Goal: Book appointment/travel/reservation

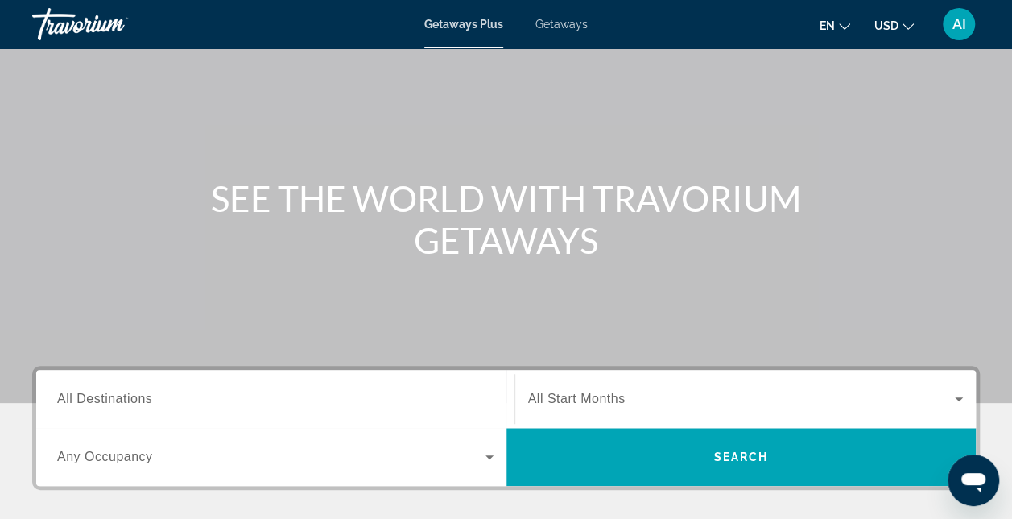
scroll to position [161, 0]
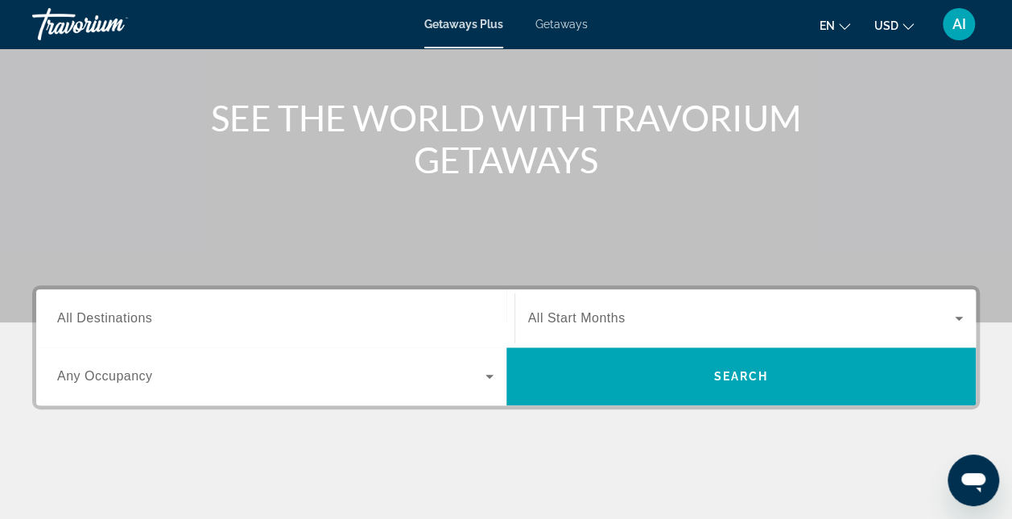
click at [72, 323] on span "All Destinations" at bounding box center [104, 318] width 95 height 14
click at [72, 323] on input "Destination All Destinations" at bounding box center [275, 318] width 436 height 19
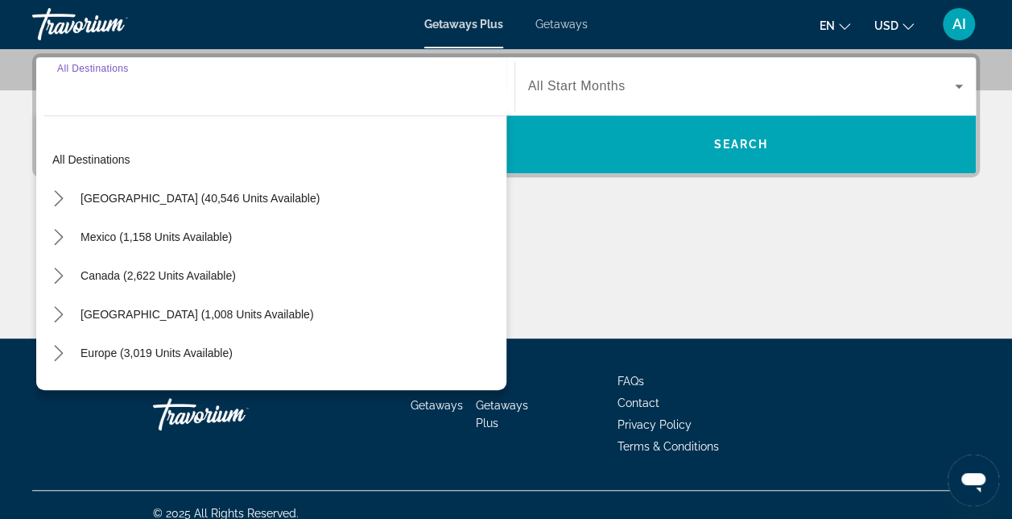
scroll to position [393, 0]
click at [53, 198] on icon "Toggle United States (40,546 units available) submenu" at bounding box center [59, 198] width 16 height 16
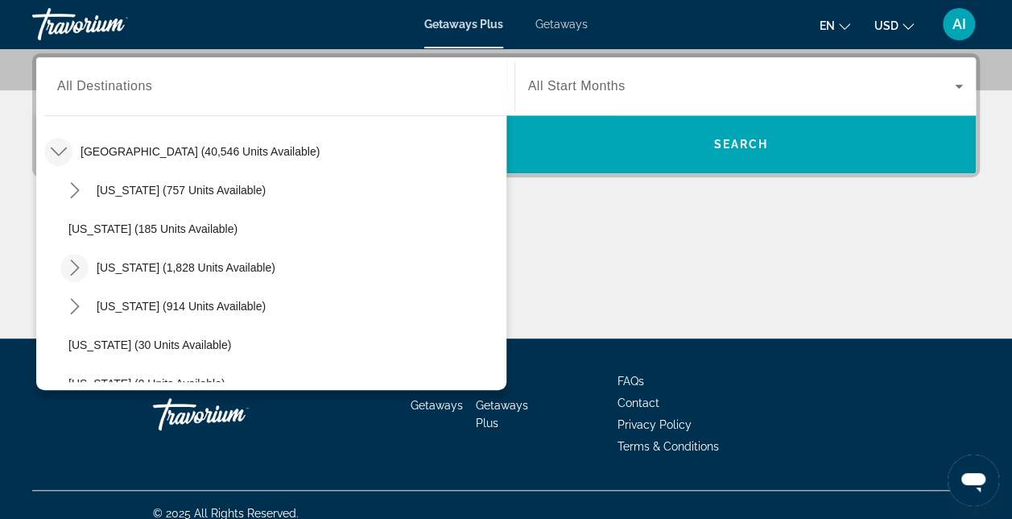
click at [77, 267] on icon "Toggle California (1,828 units available) submenu" at bounding box center [74, 267] width 9 height 16
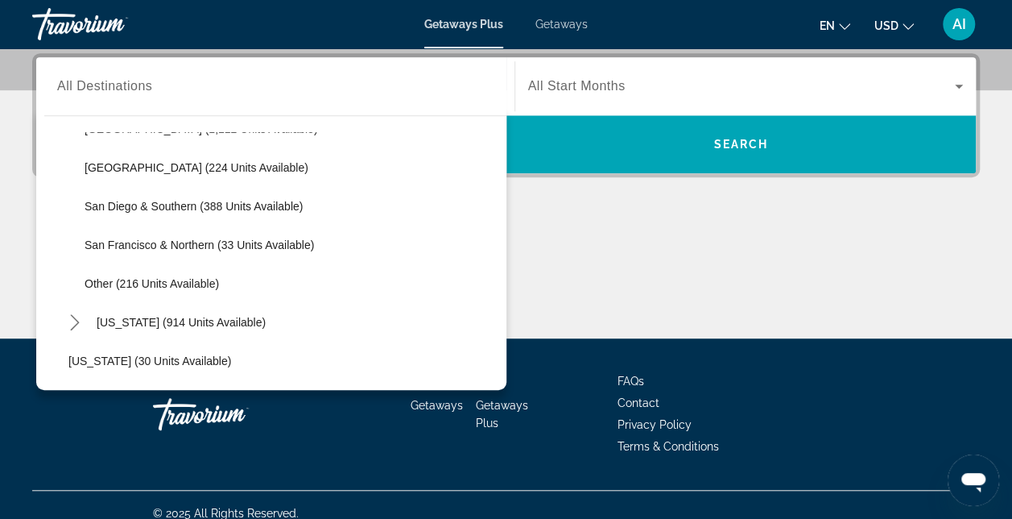
scroll to position [288, 0]
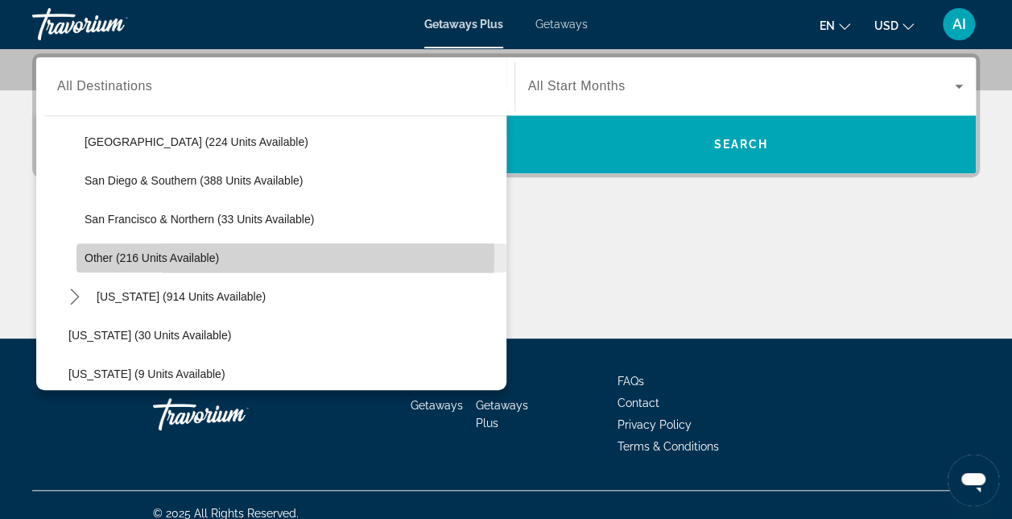
click at [123, 253] on span "Other (216 units available)" at bounding box center [152, 257] width 134 height 13
type input "**********"
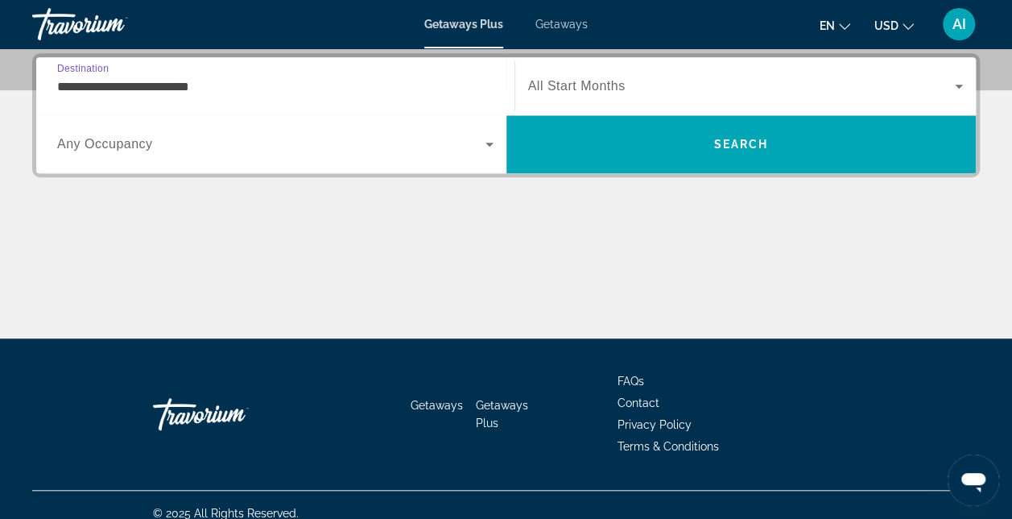
click at [486, 143] on icon "Search widget" at bounding box center [489, 143] width 19 height 19
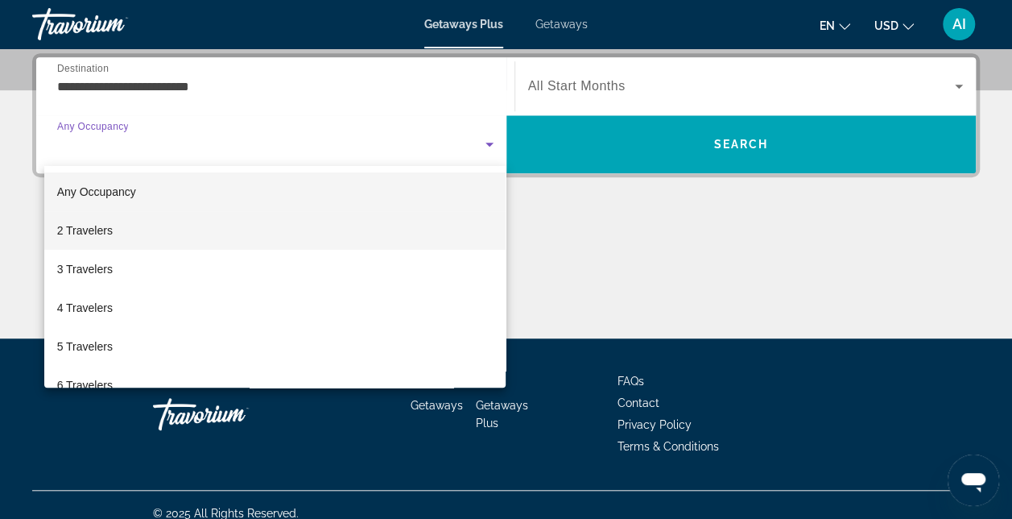
click at [166, 226] on mat-option "2 Travelers" at bounding box center [275, 230] width 462 height 39
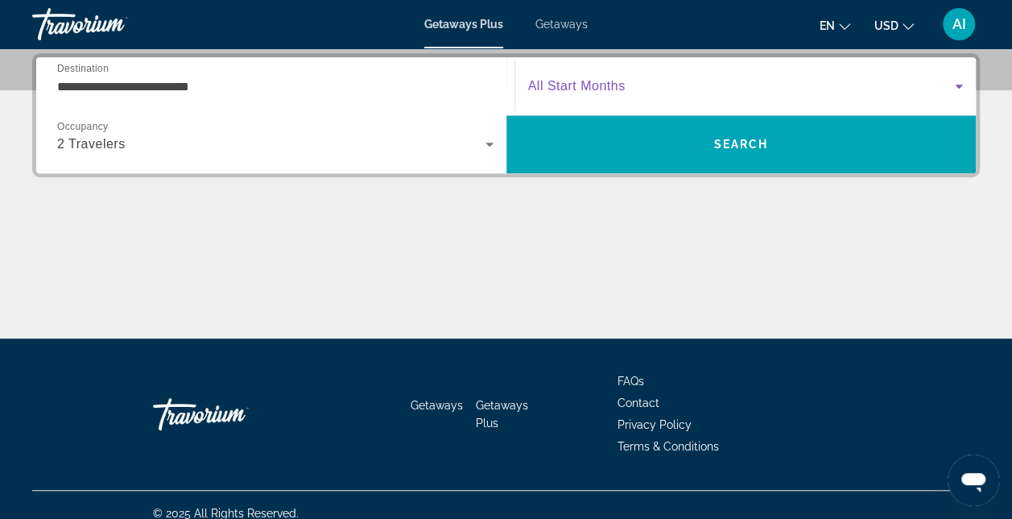
click at [949, 79] on icon "Search widget" at bounding box center [958, 85] width 19 height 19
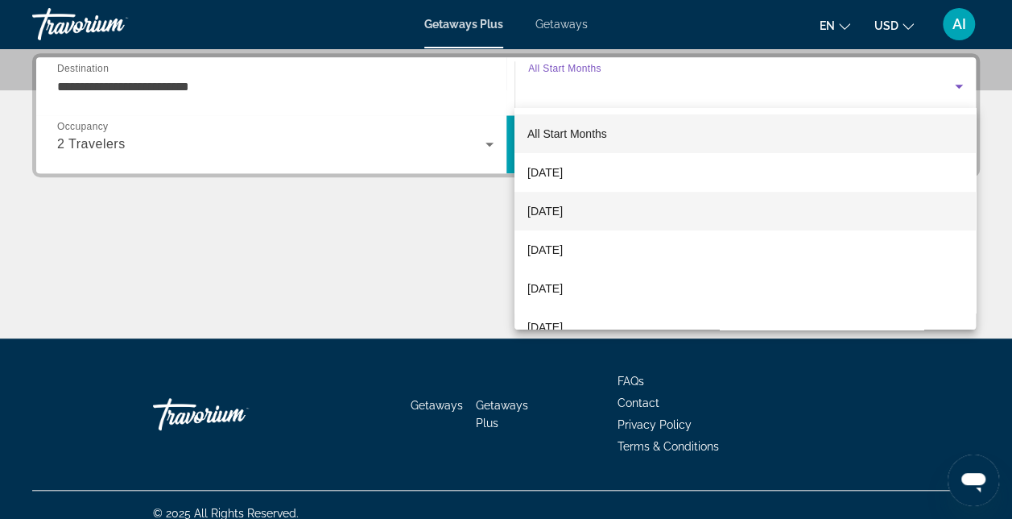
click at [554, 213] on span "[DATE]" at bounding box center [544, 210] width 35 height 19
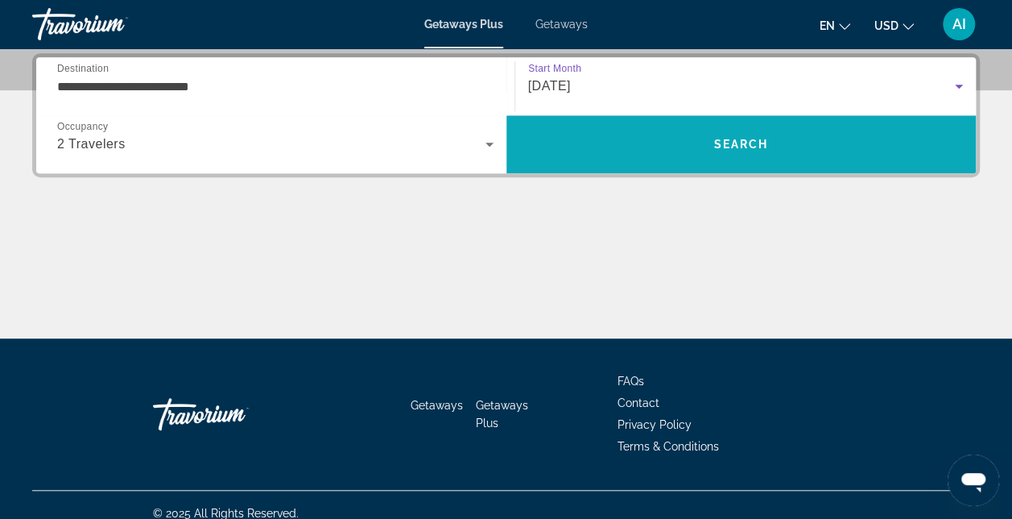
click at [651, 141] on span "Search" at bounding box center [741, 144] width 470 height 39
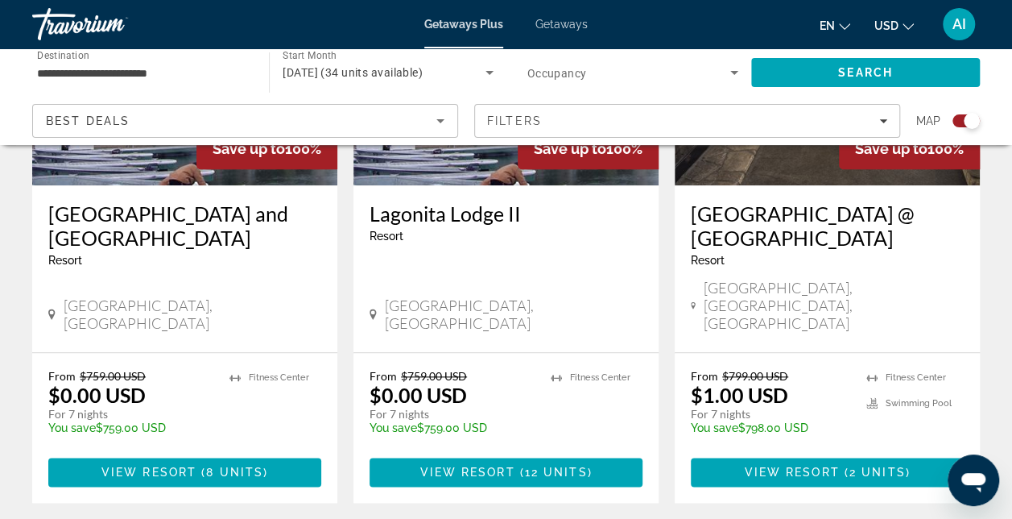
scroll to position [805, 0]
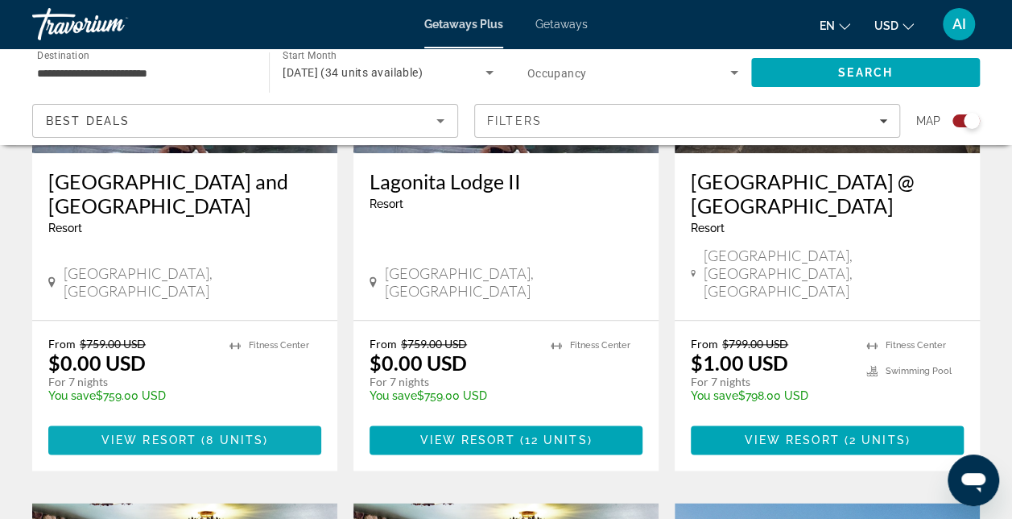
click at [152, 433] on span "View Resort" at bounding box center [148, 439] width 95 height 13
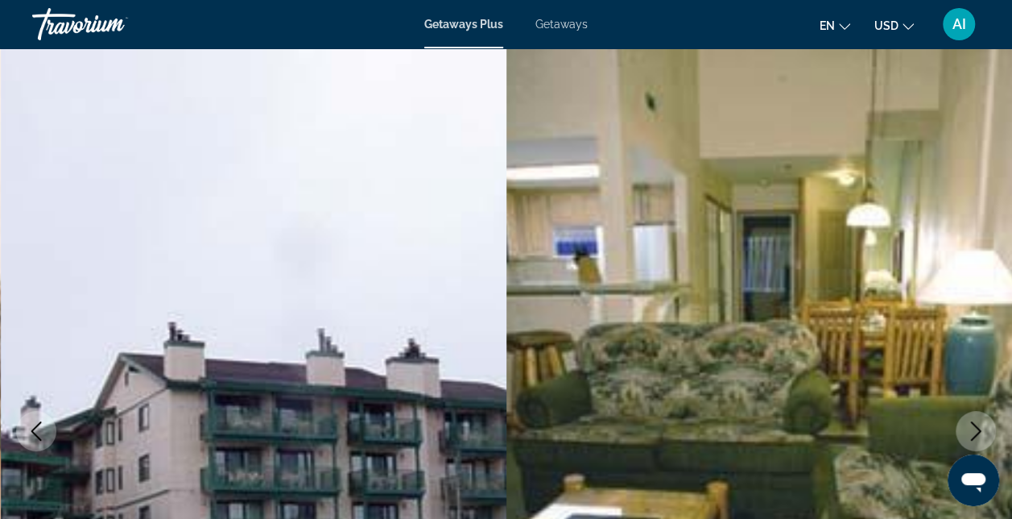
scroll to position [161, 0]
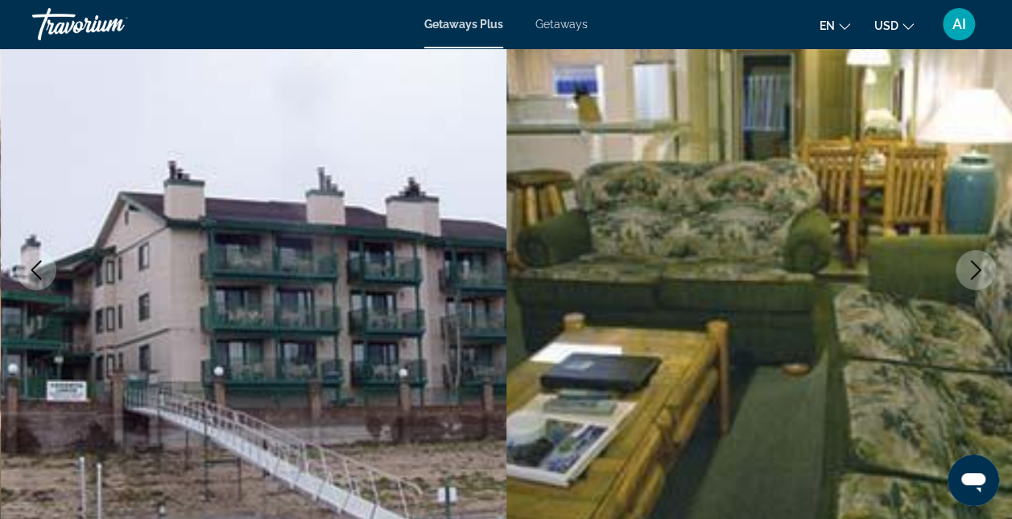
click at [970, 270] on icon "Next image" at bounding box center [975, 269] width 19 height 19
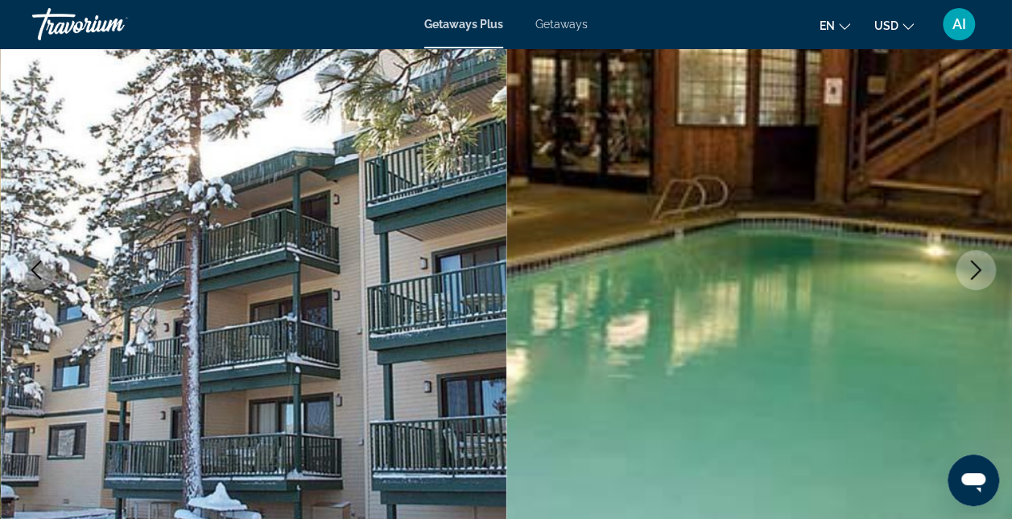
click at [970, 270] on icon "Next image" at bounding box center [975, 269] width 19 height 19
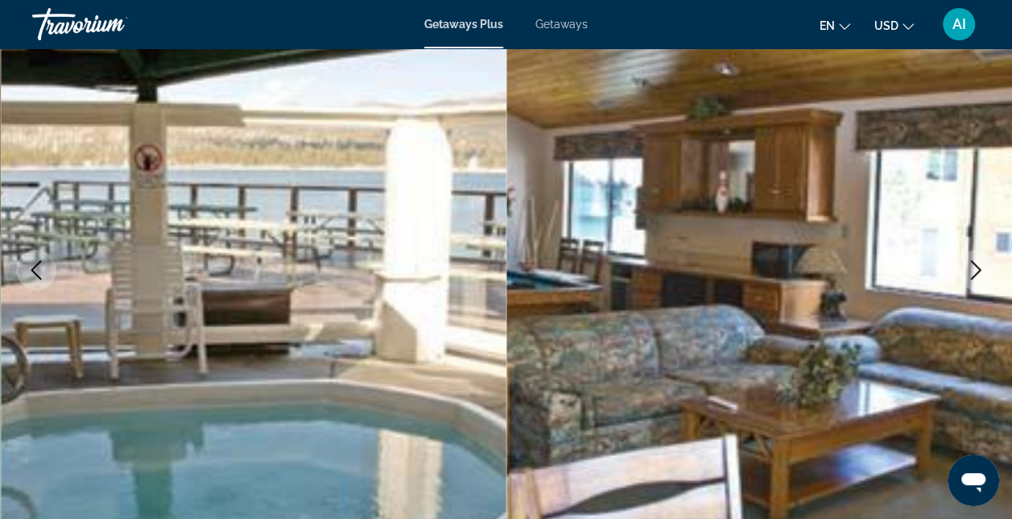
click at [970, 270] on icon "Next image" at bounding box center [975, 269] width 19 height 19
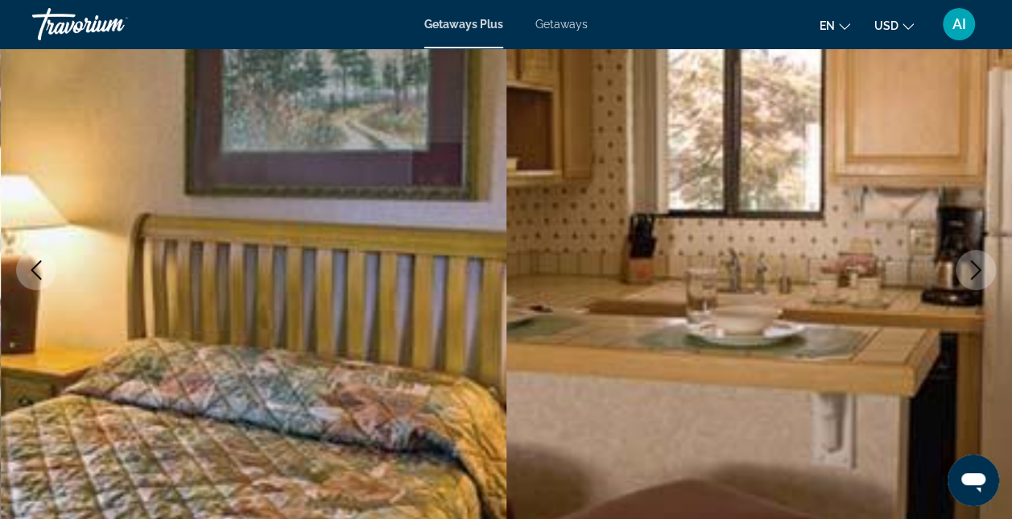
click at [970, 270] on icon "Next image" at bounding box center [975, 269] width 19 height 19
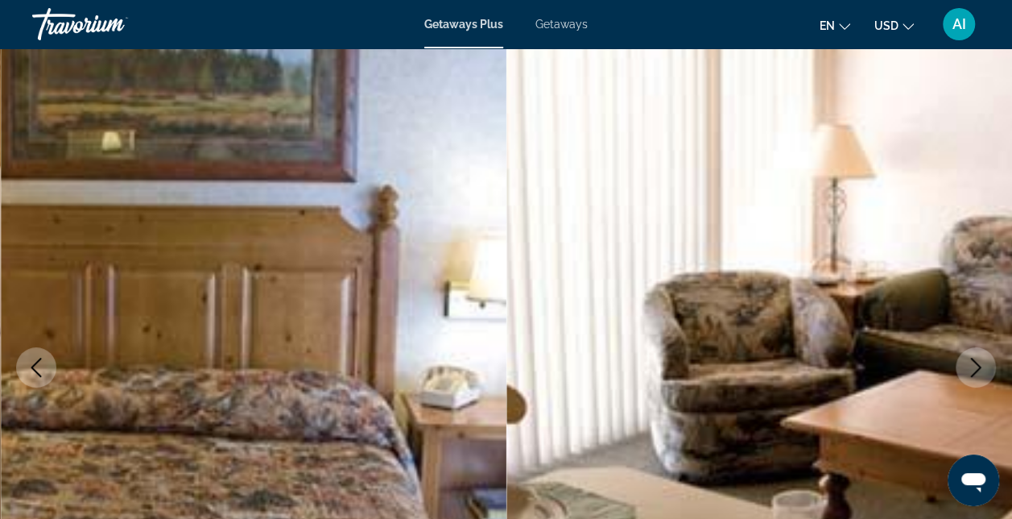
scroll to position [0, 0]
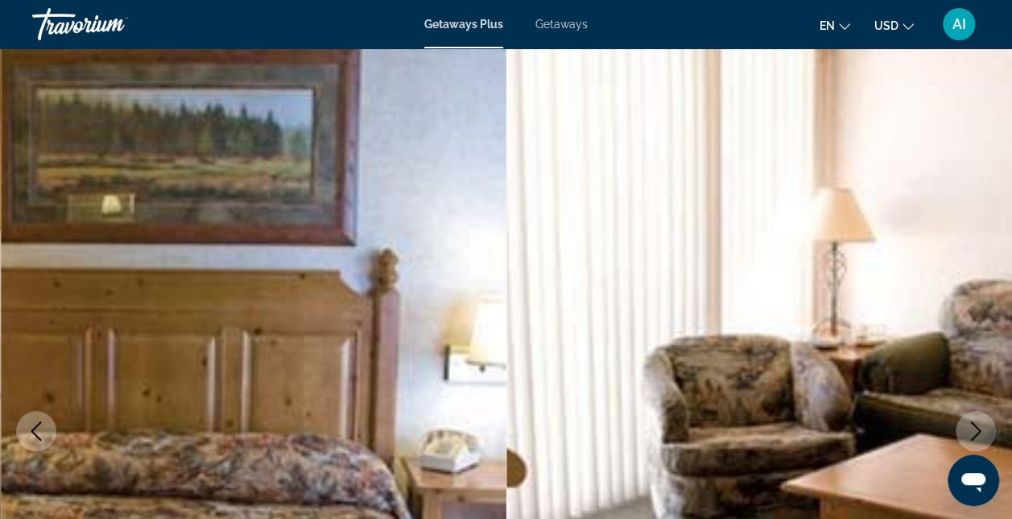
click at [559, 20] on span "Getaways" at bounding box center [561, 24] width 52 height 13
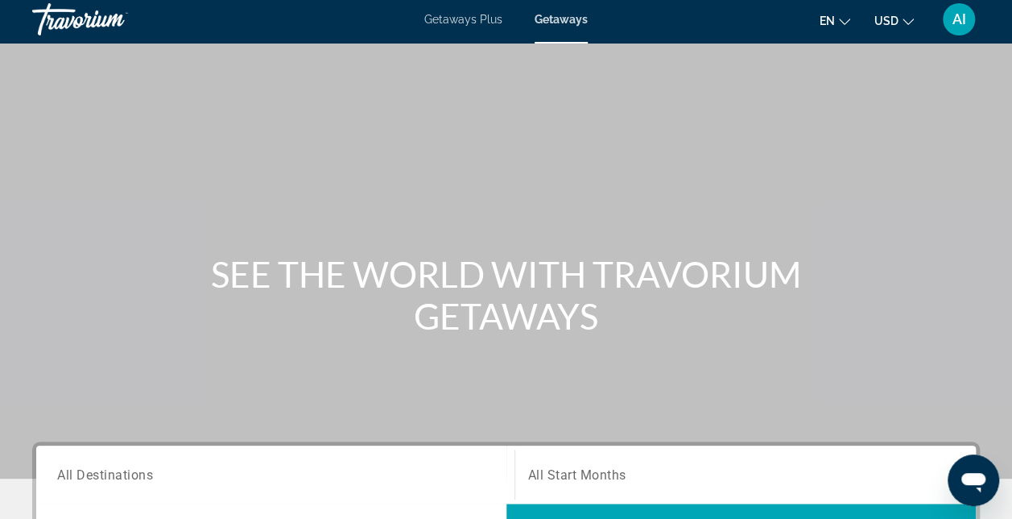
scroll to position [161, 0]
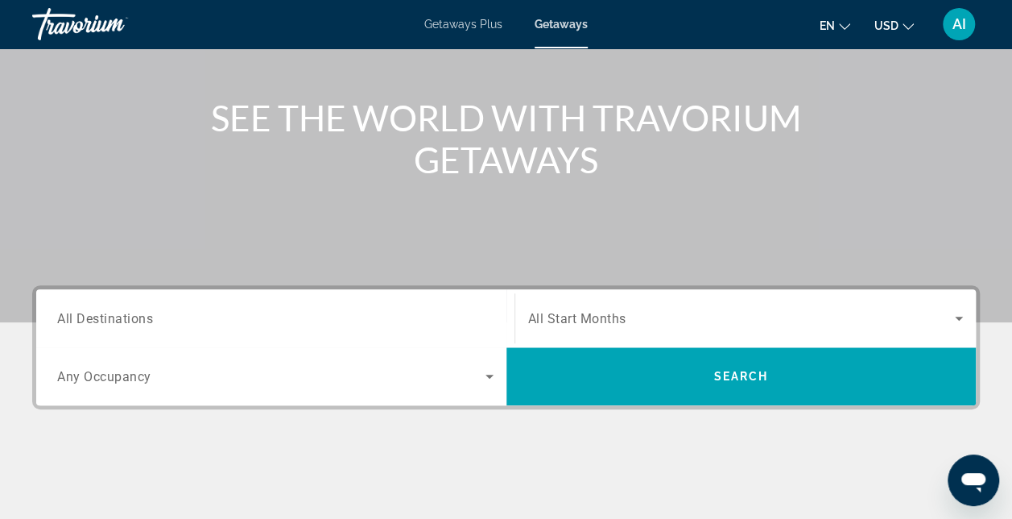
click at [106, 317] on span "All Destinations" at bounding box center [105, 317] width 96 height 15
click at [106, 317] on input "Destination All Destinations" at bounding box center [275, 318] width 436 height 19
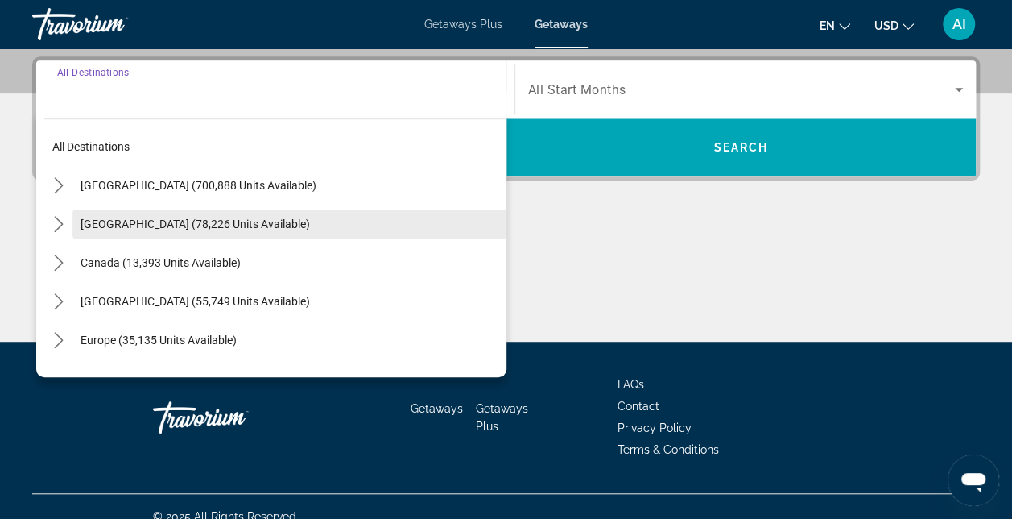
scroll to position [393, 0]
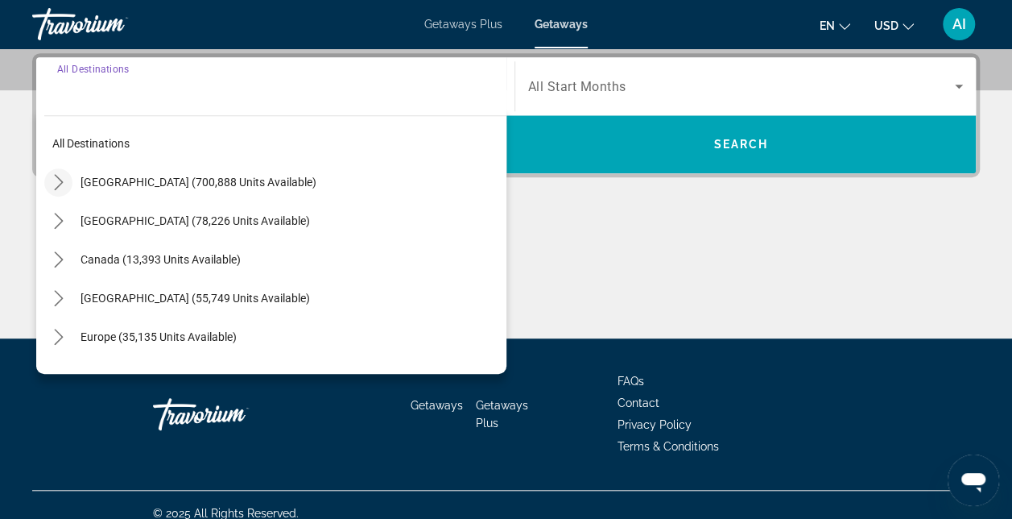
click at [57, 176] on icon "Toggle United States (700,888 units available) submenu" at bounding box center [58, 182] width 9 height 16
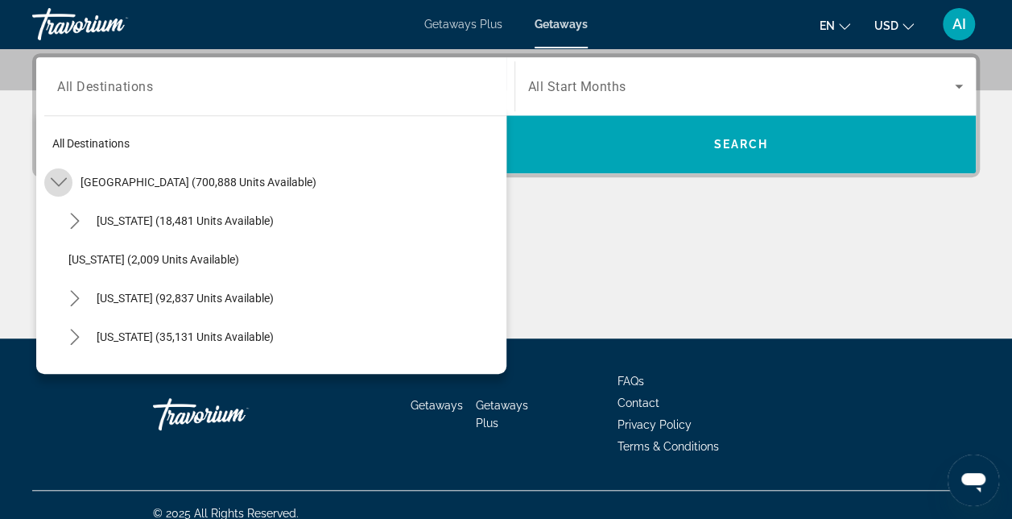
scroll to position [47, 0]
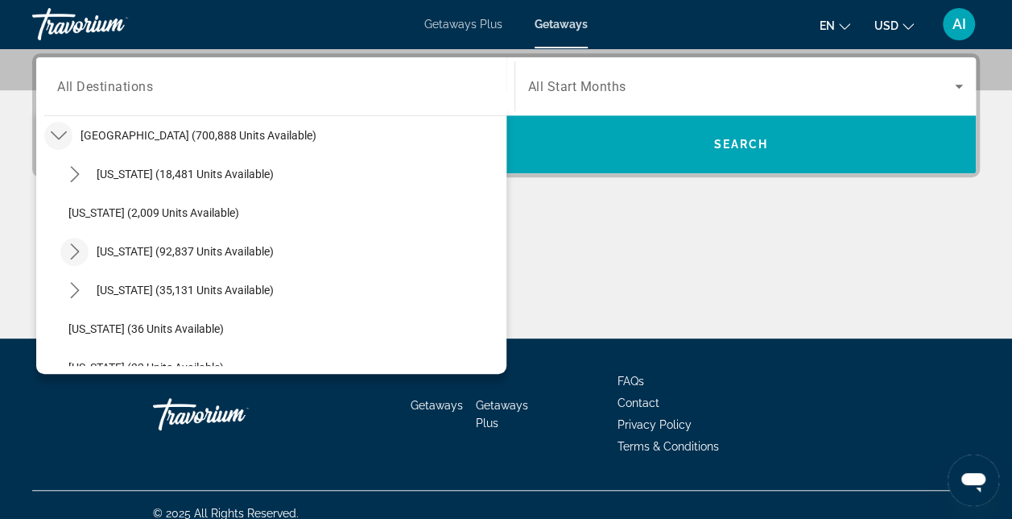
click at [72, 245] on icon "Toggle California (92,837 units available) submenu" at bounding box center [74, 251] width 9 height 16
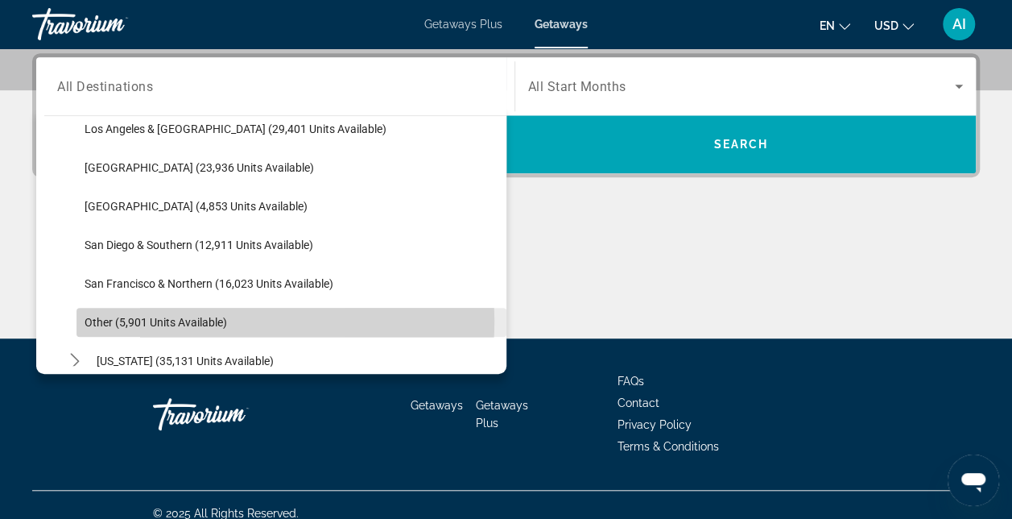
click at [112, 319] on span "Other (5,901 units available)" at bounding box center [156, 322] width 143 height 13
type input "**********"
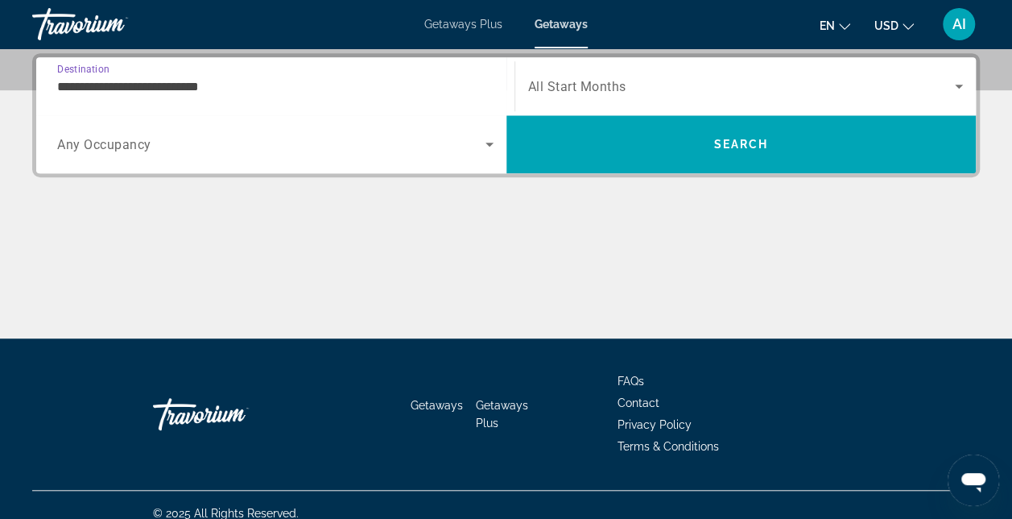
click at [494, 150] on icon "Search widget" at bounding box center [489, 143] width 19 height 19
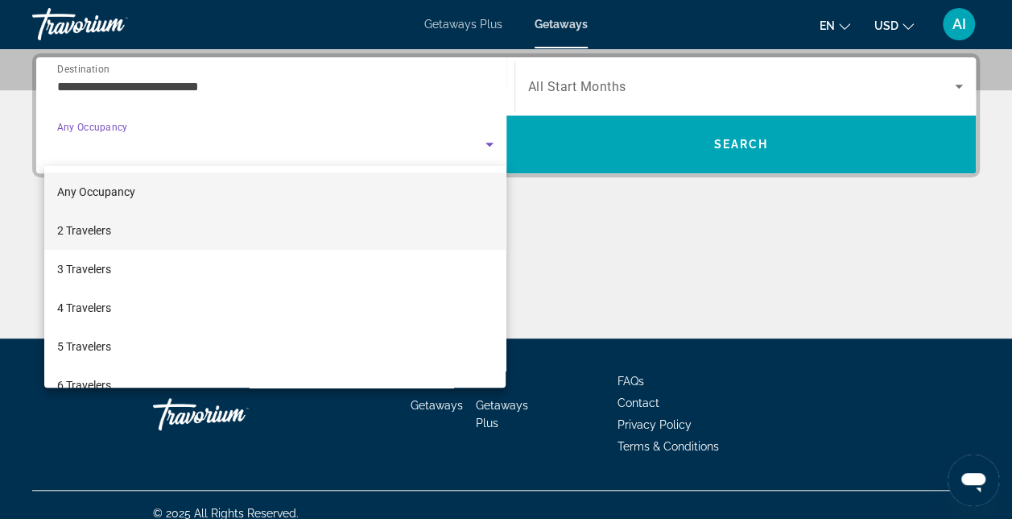
click at [103, 229] on span "2 Travelers" at bounding box center [84, 230] width 54 height 19
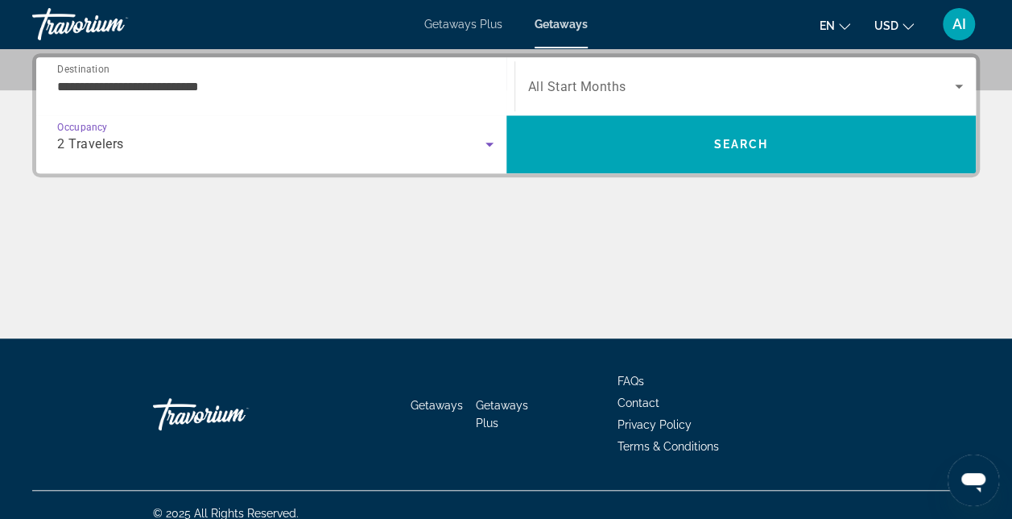
click at [945, 79] on span "Search widget" at bounding box center [742, 85] width 428 height 19
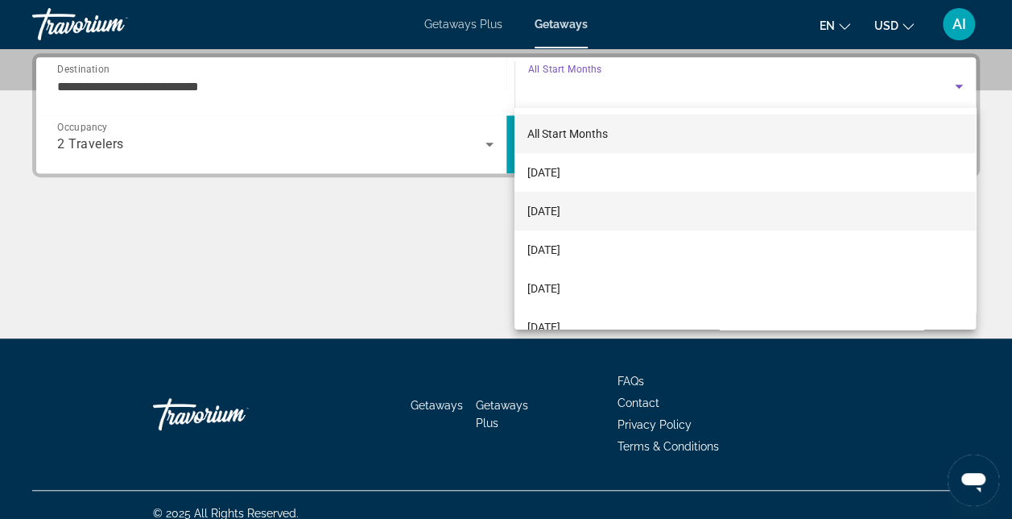
click at [643, 212] on mat-option "[DATE]" at bounding box center [745, 211] width 461 height 39
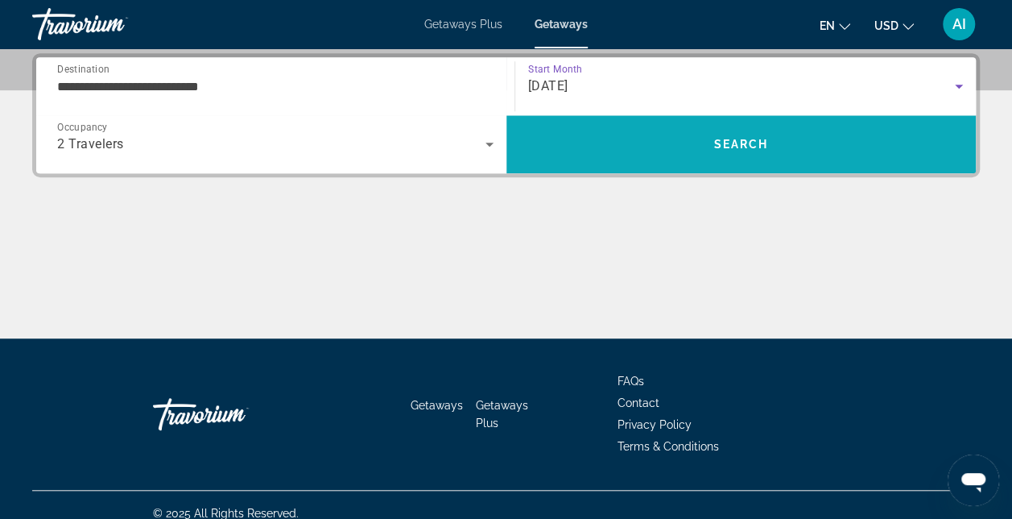
click at [601, 145] on span "Search" at bounding box center [741, 144] width 470 height 39
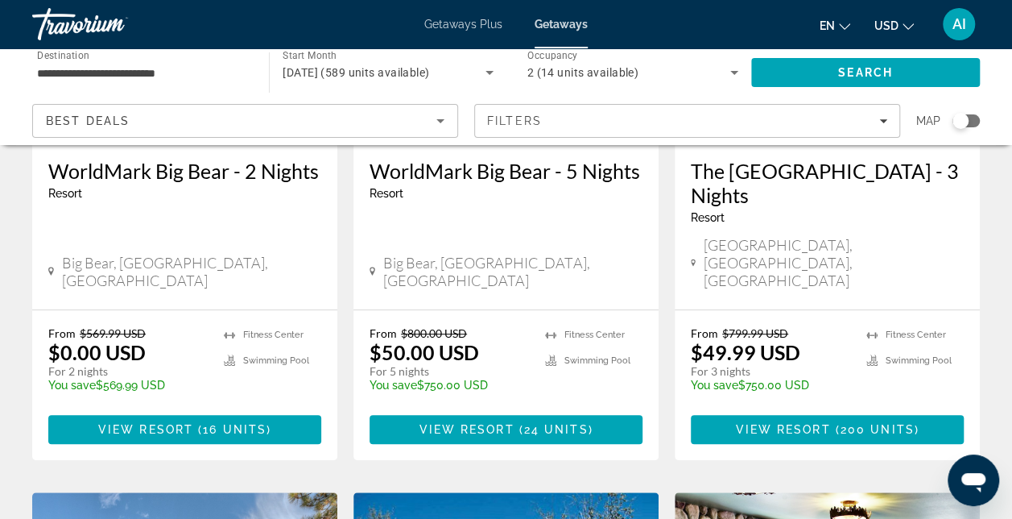
scroll to position [322, 0]
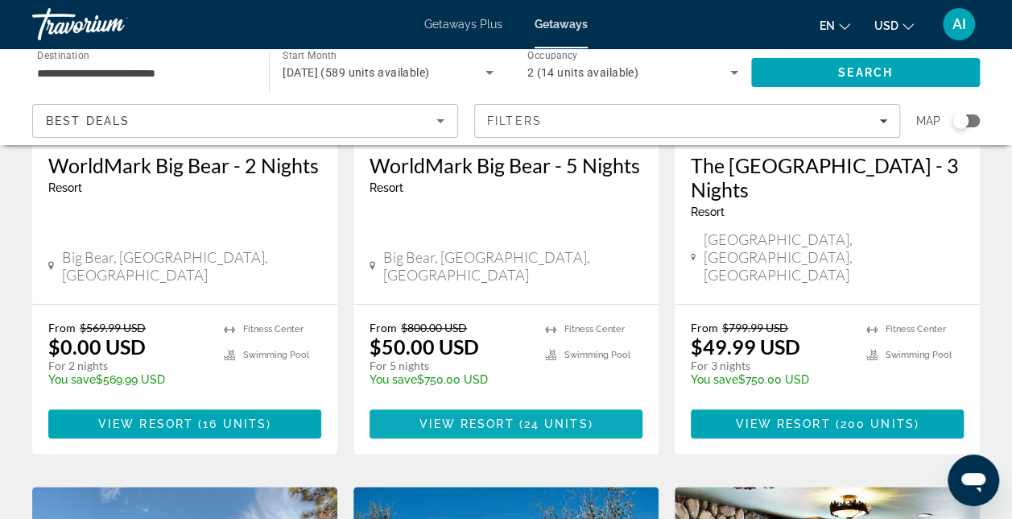
click at [496, 417] on span "View Resort" at bounding box center [466, 423] width 95 height 13
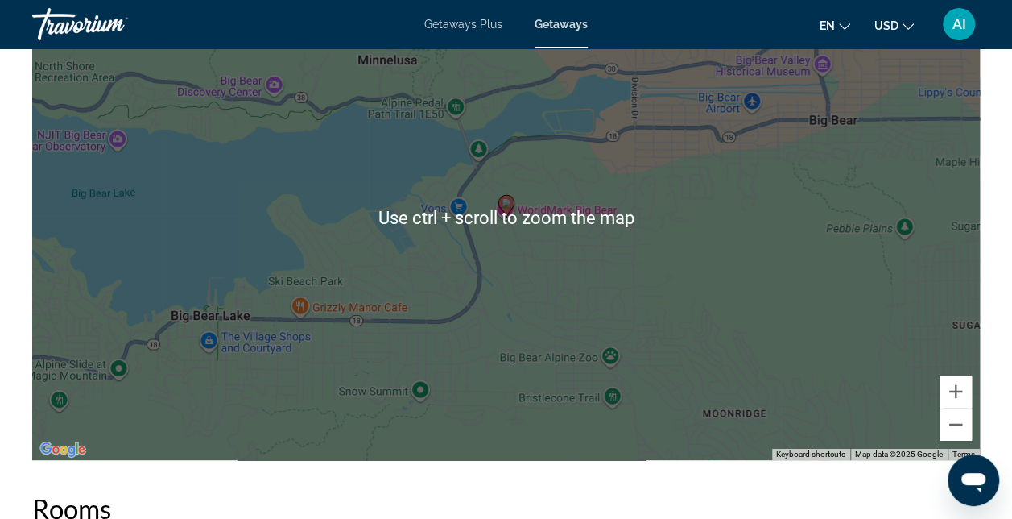
scroll to position [2979, 0]
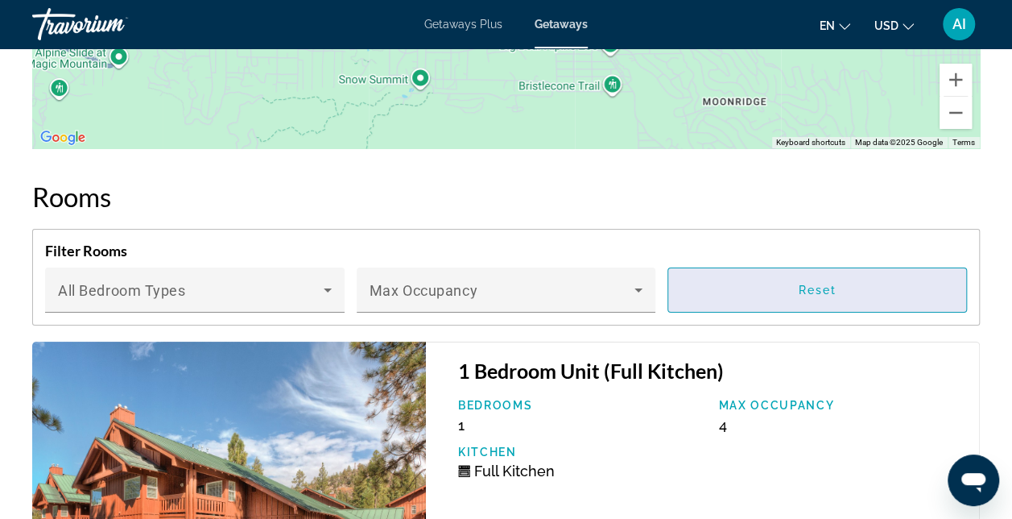
click at [816, 283] on span "Reset" at bounding box center [817, 289] width 39 height 13
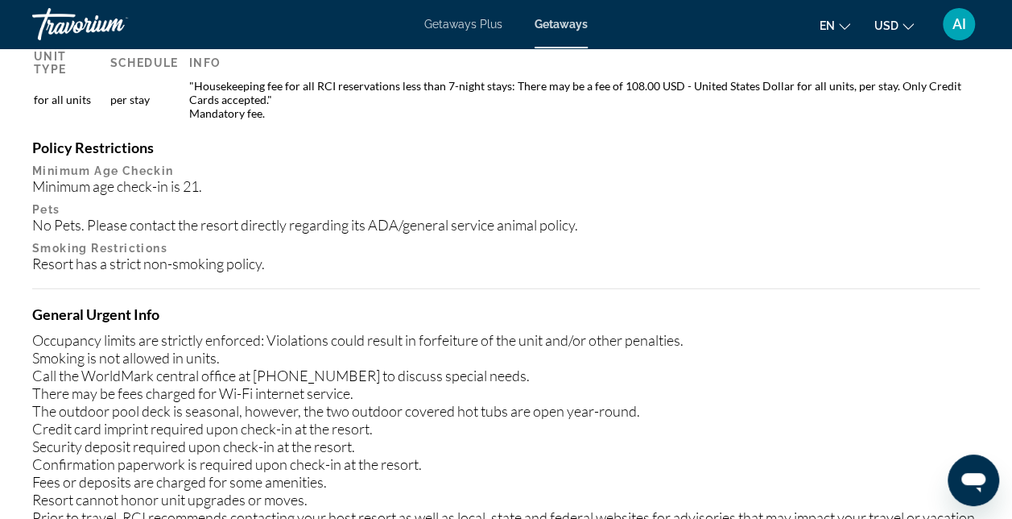
scroll to position [1530, 0]
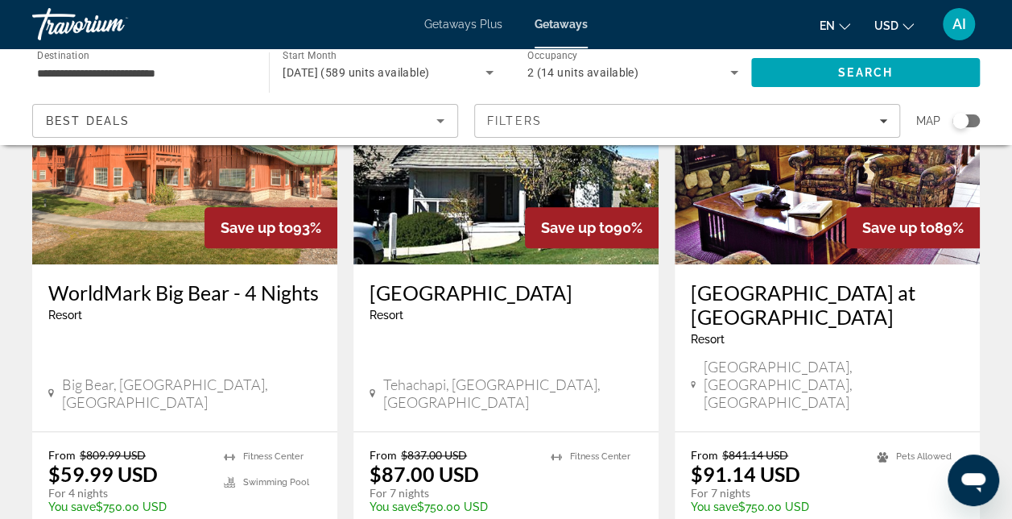
scroll to position [805, 0]
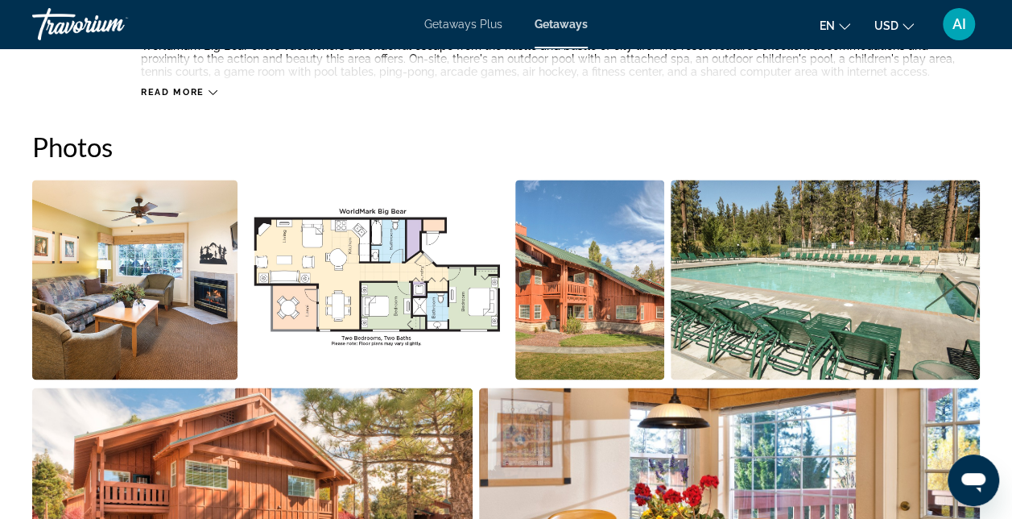
scroll to position [966, 0]
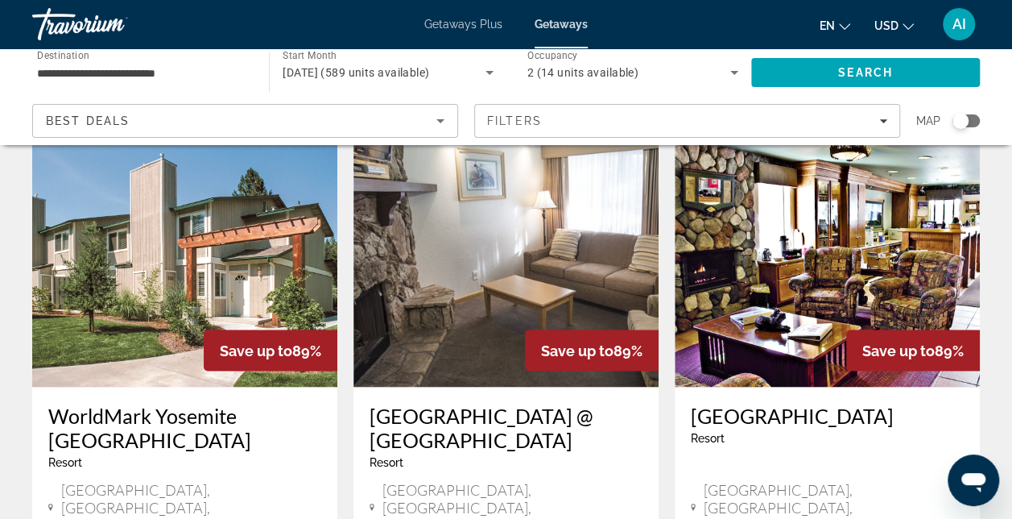
scroll to position [1288, 0]
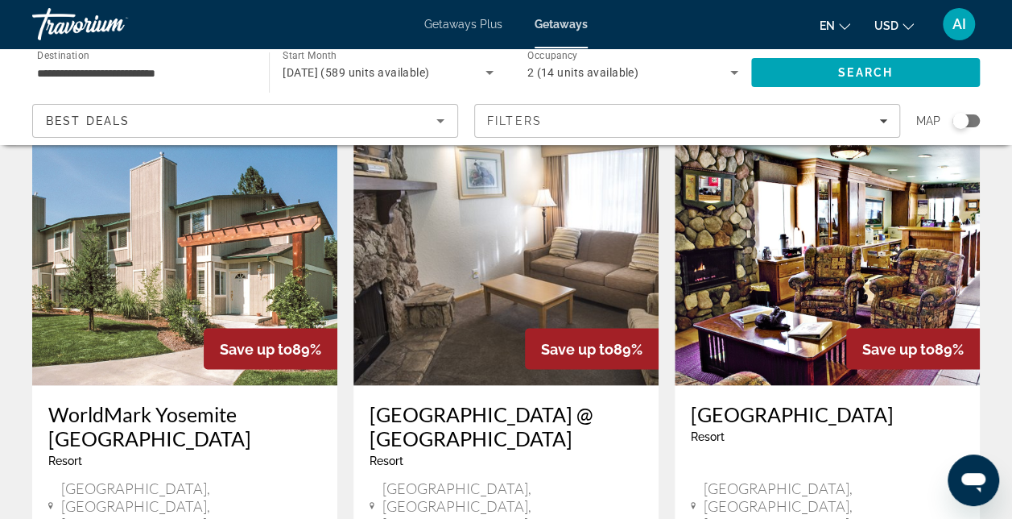
click at [762, 221] on img "Main content" at bounding box center [827, 256] width 305 height 258
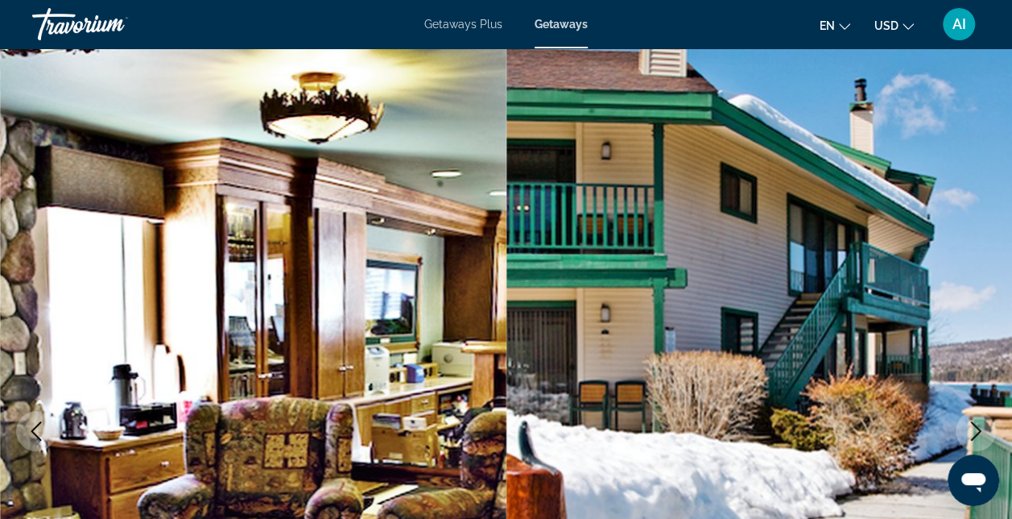
click at [977, 430] on icon "Next image" at bounding box center [975, 430] width 19 height 19
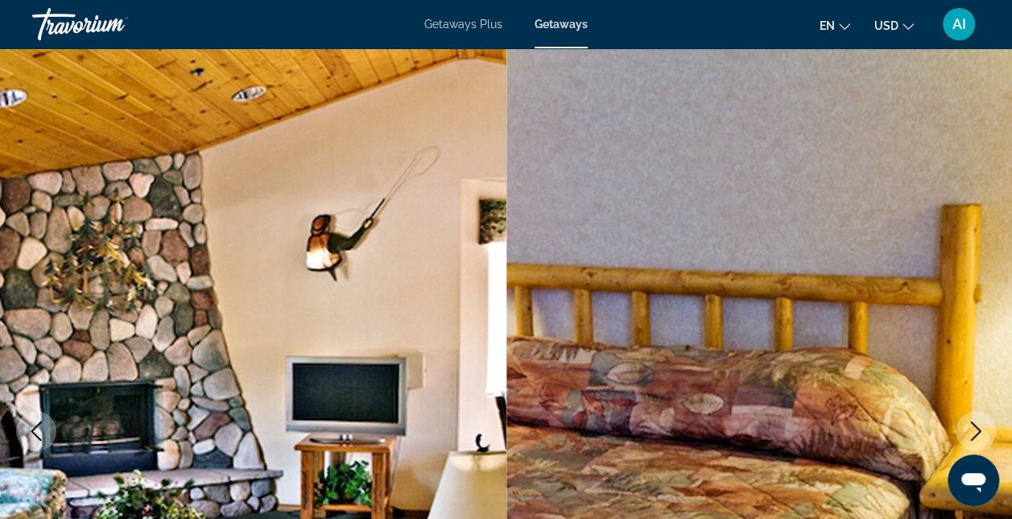
click at [977, 430] on icon "Next image" at bounding box center [975, 430] width 19 height 19
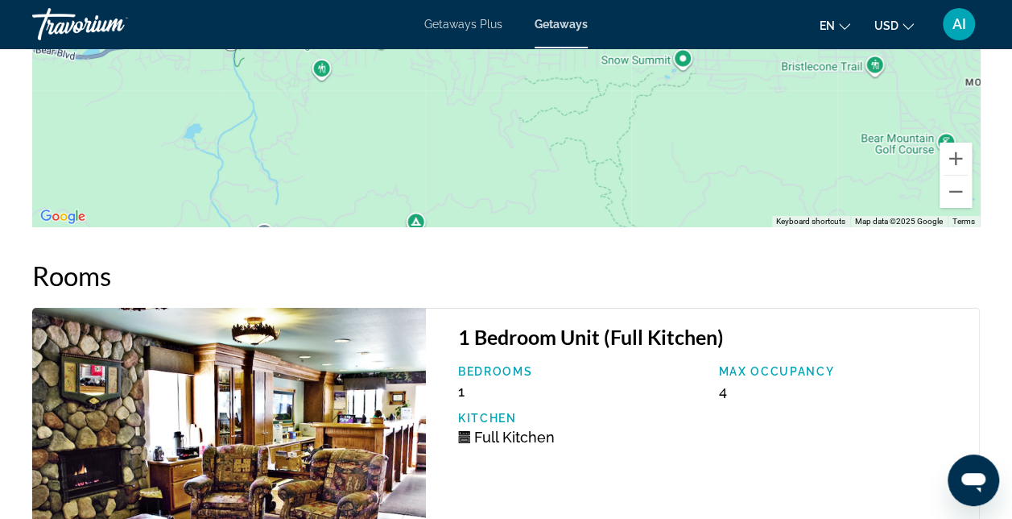
scroll to position [2496, 0]
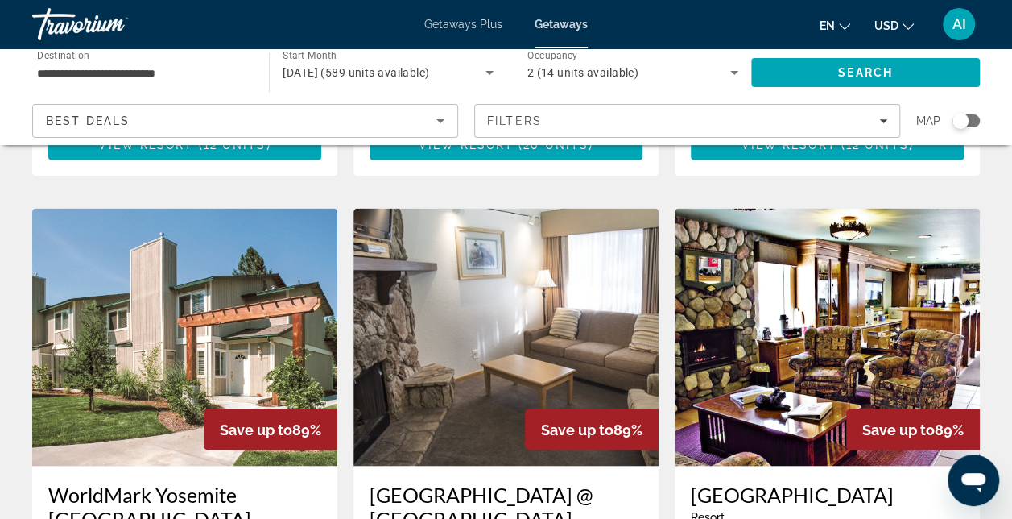
scroll to position [1369, 0]
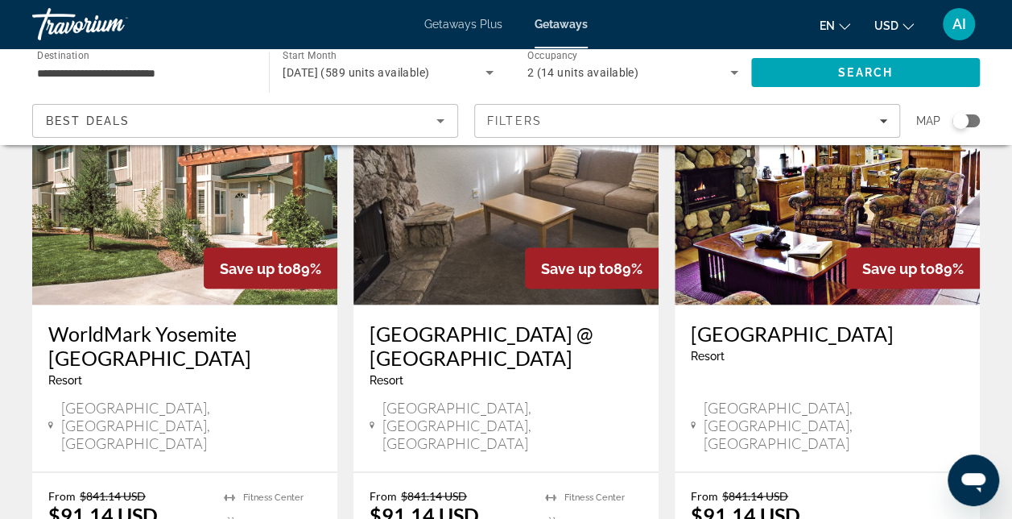
click at [391, 196] on img "Main content" at bounding box center [505, 176] width 305 height 258
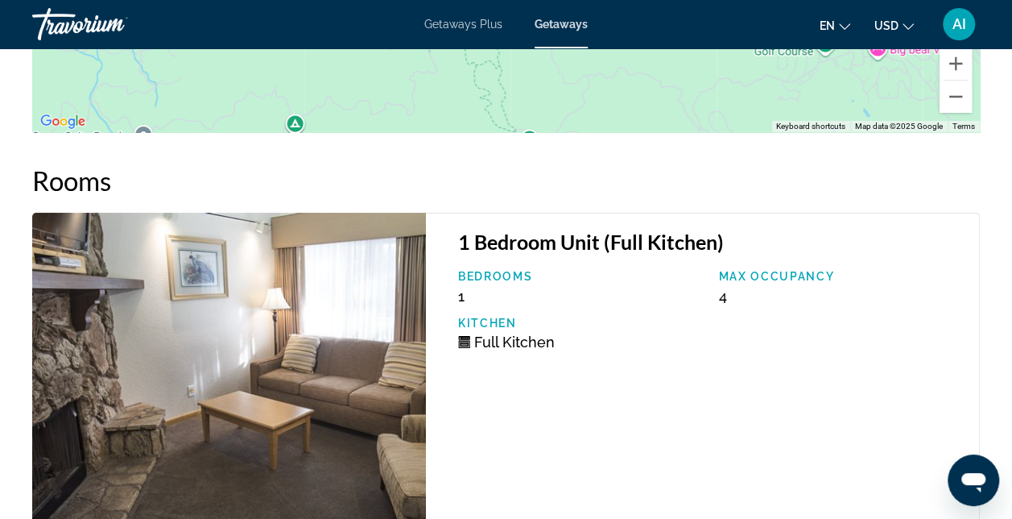
scroll to position [2719, 0]
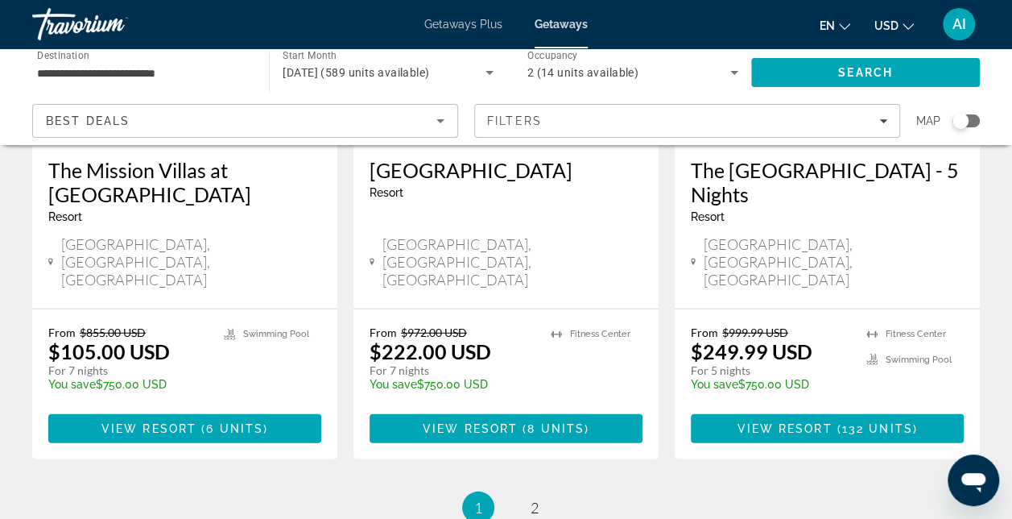
scroll to position [2174, 0]
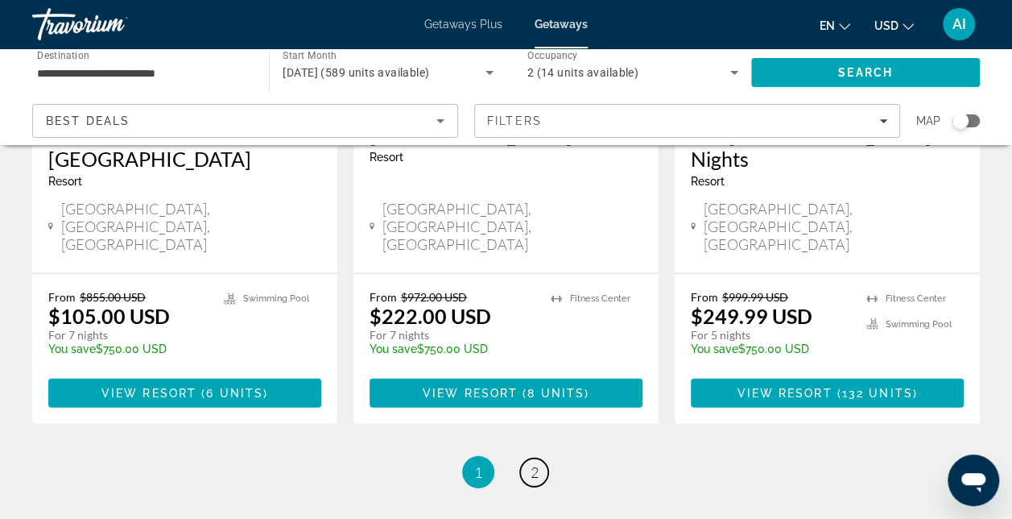
click at [535, 463] on span "2" at bounding box center [535, 472] width 8 height 18
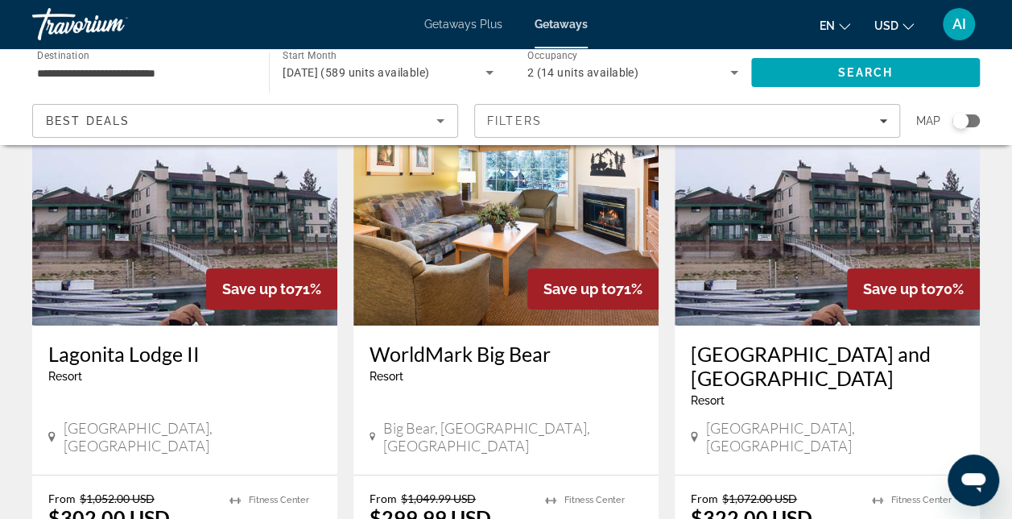
scroll to position [161, 0]
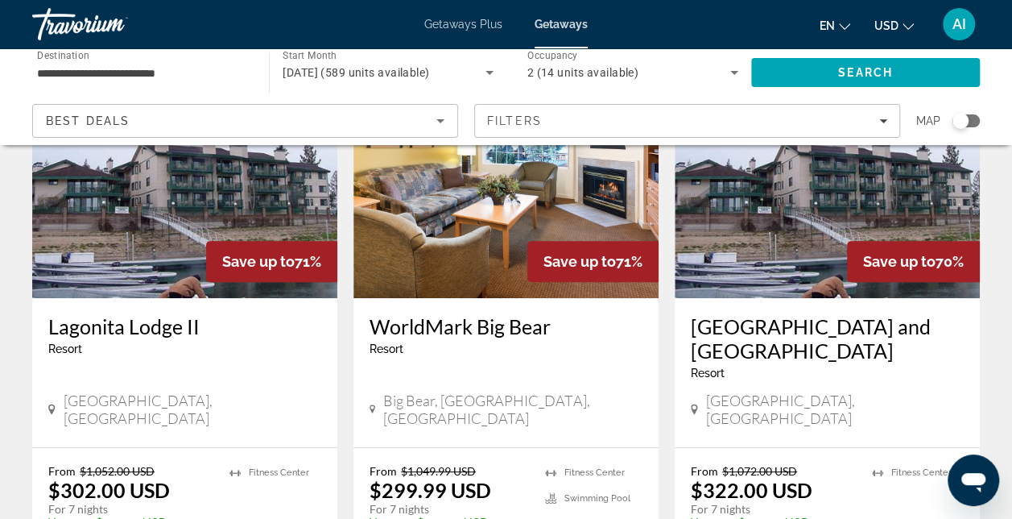
click at [484, 271] on img "Main content" at bounding box center [505, 169] width 305 height 258
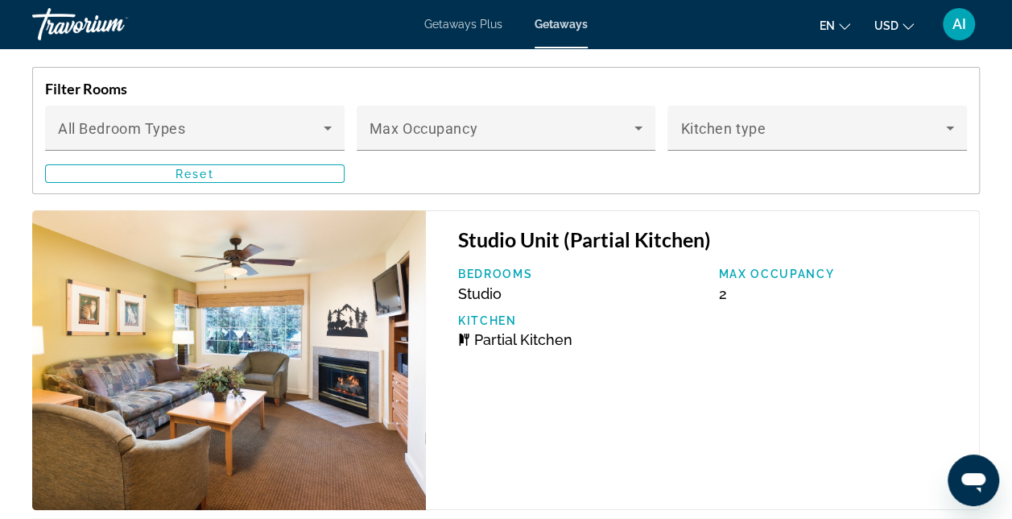
scroll to position [2657, 0]
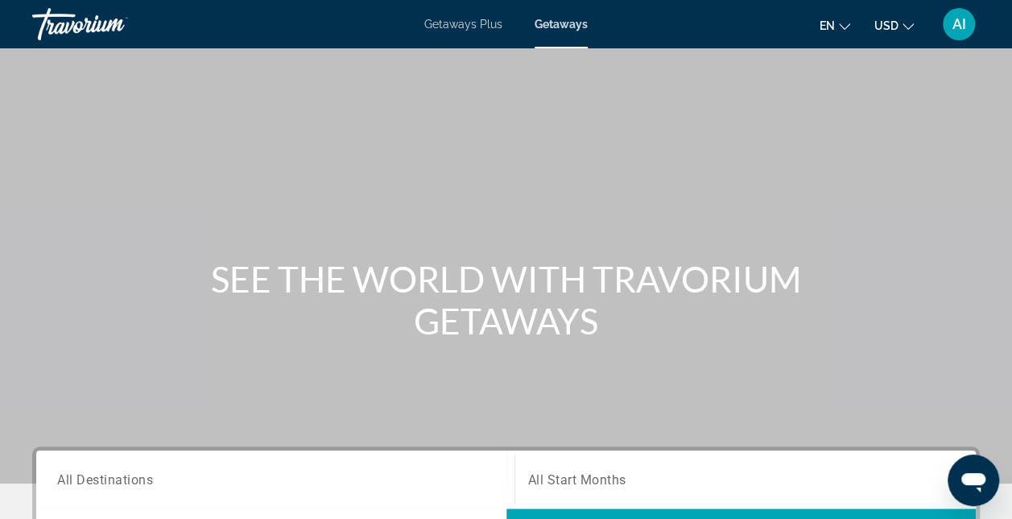
click at [464, 19] on span "Getaways Plus" at bounding box center [463, 24] width 78 height 13
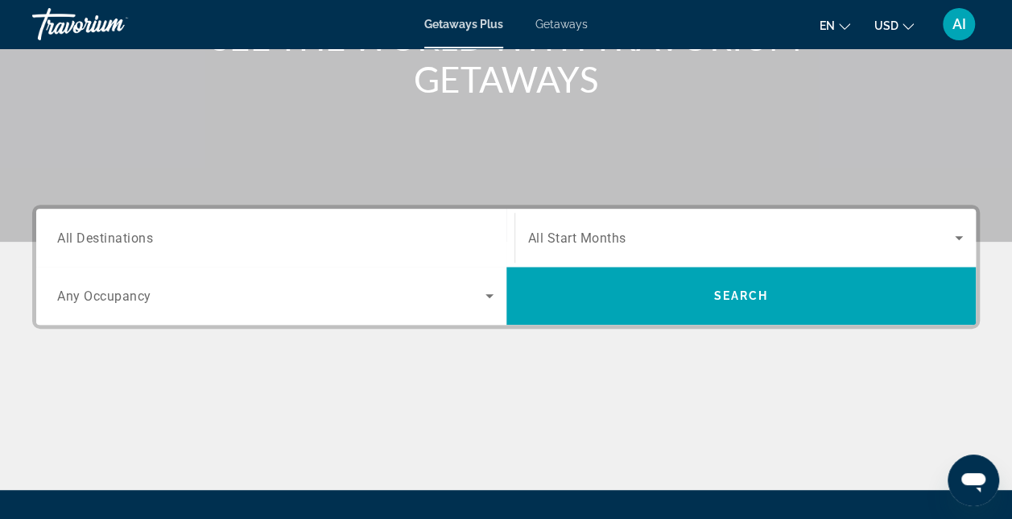
click at [87, 243] on span "All Destinations" at bounding box center [105, 236] width 96 height 15
click at [87, 243] on input "Destination All Destinations" at bounding box center [275, 238] width 436 height 19
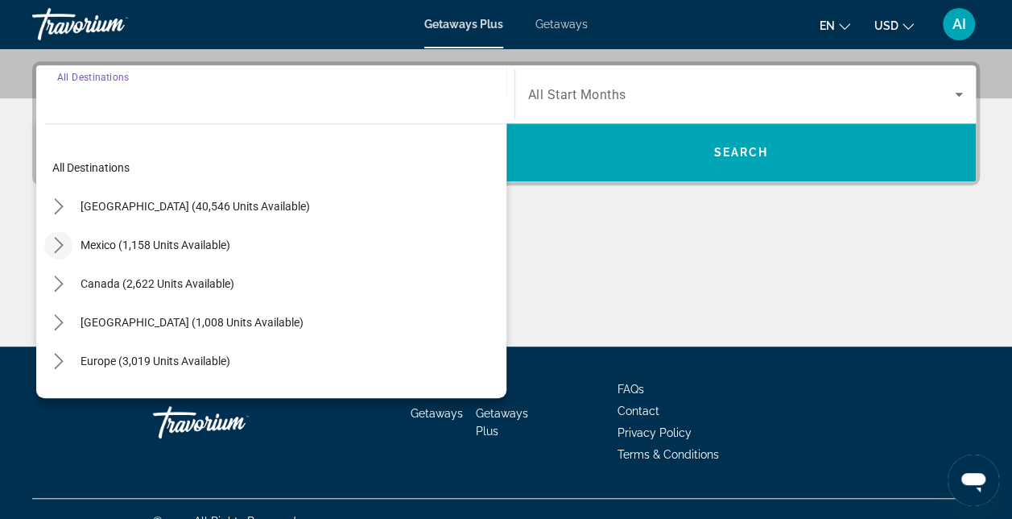
scroll to position [393, 0]
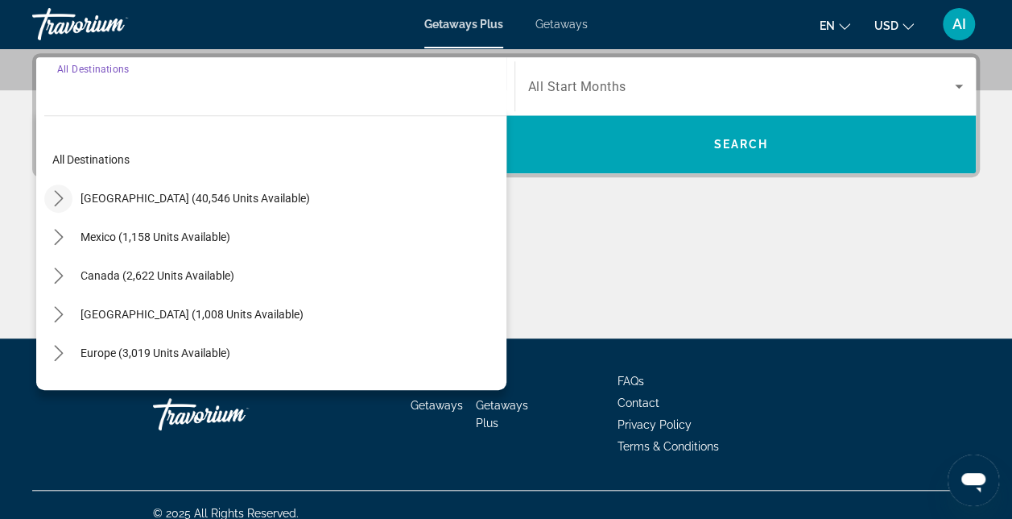
click at [52, 200] on icon "Toggle United States (40,546 units available) submenu" at bounding box center [59, 198] width 16 height 16
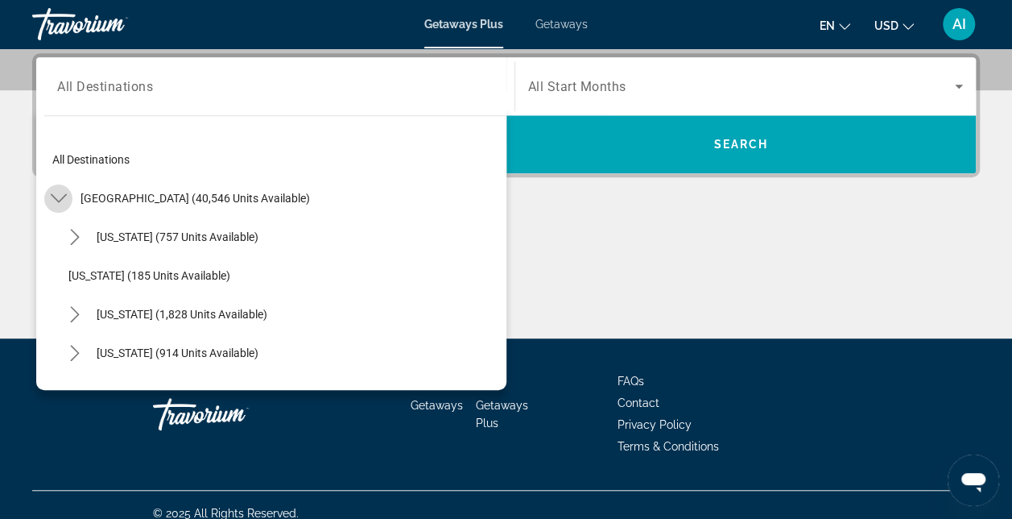
scroll to position [47, 0]
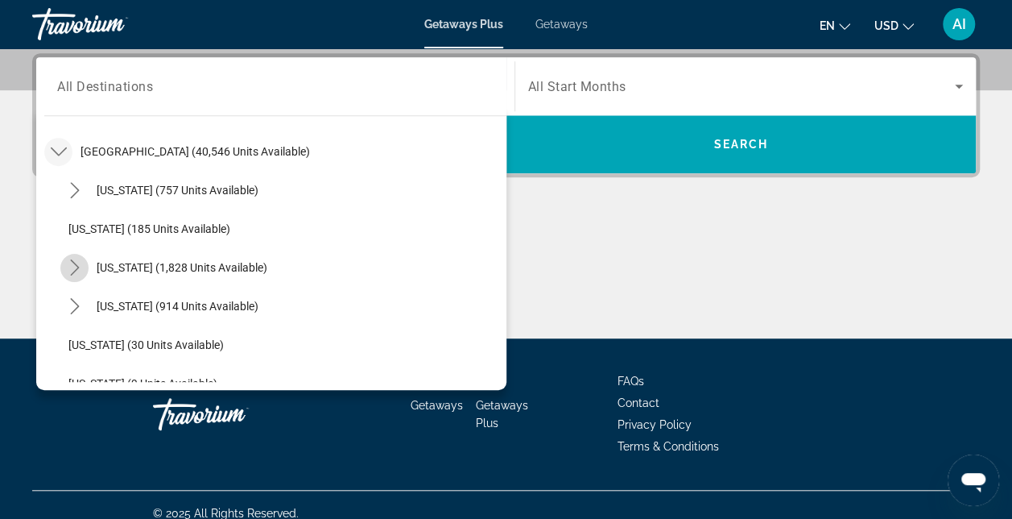
click at [75, 266] on icon "Toggle California (1,828 units available) submenu" at bounding box center [75, 267] width 16 height 16
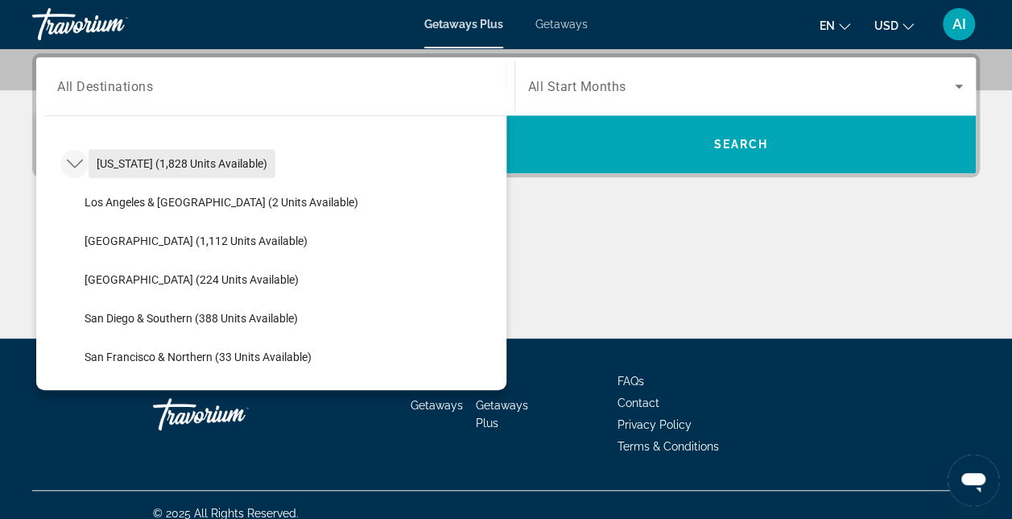
scroll to position [208, 0]
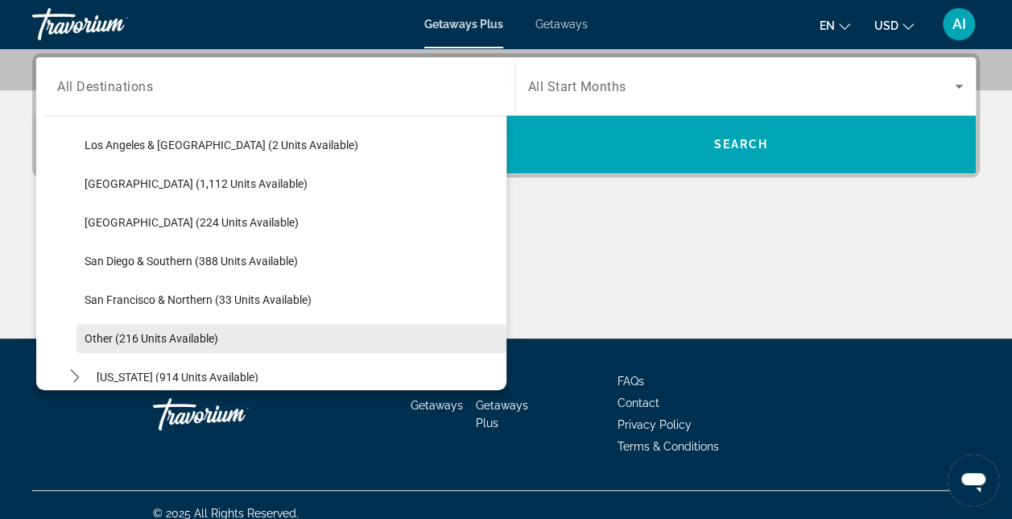
click at [122, 335] on span "Other (216 units available)" at bounding box center [152, 338] width 134 height 13
type input "**********"
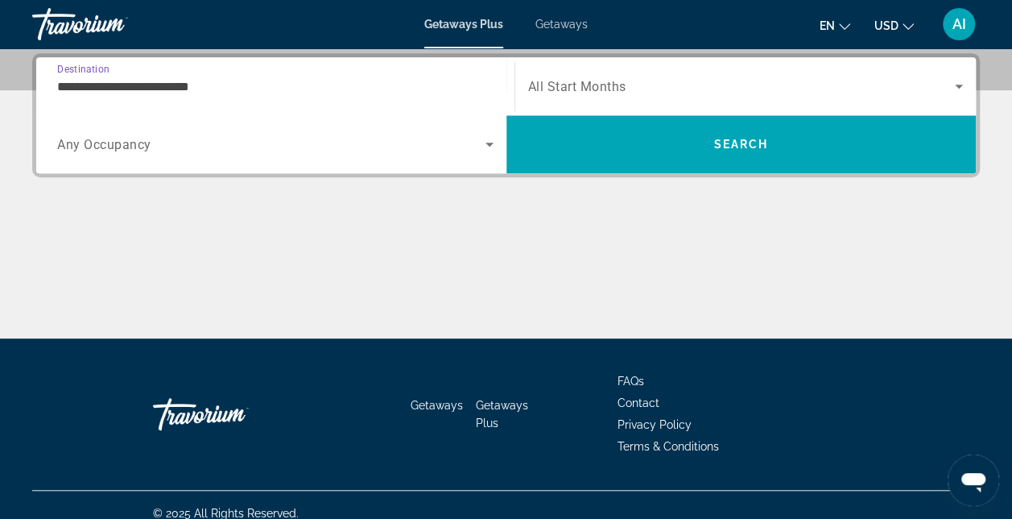
click at [488, 147] on icon "Search widget" at bounding box center [489, 143] width 19 height 19
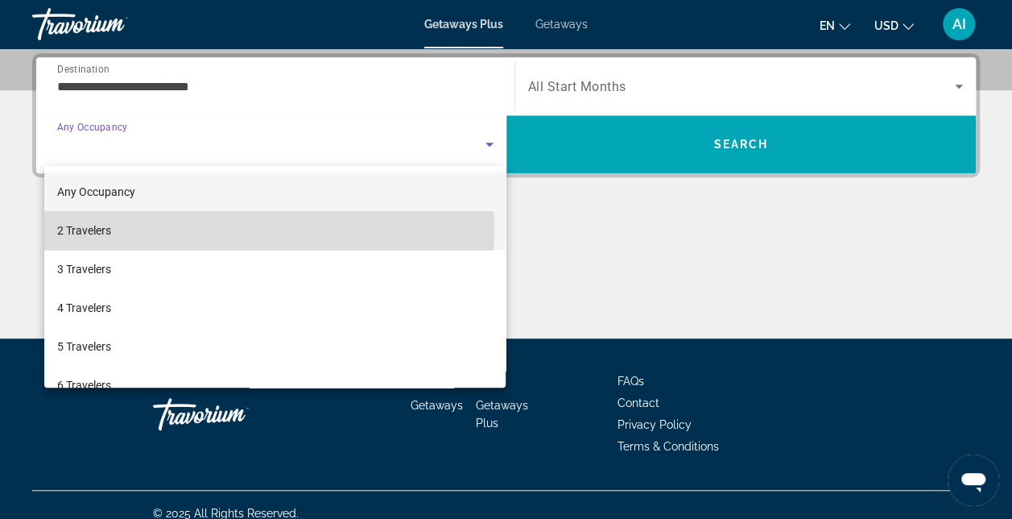
click at [166, 231] on mat-option "2 Travelers" at bounding box center [275, 230] width 462 height 39
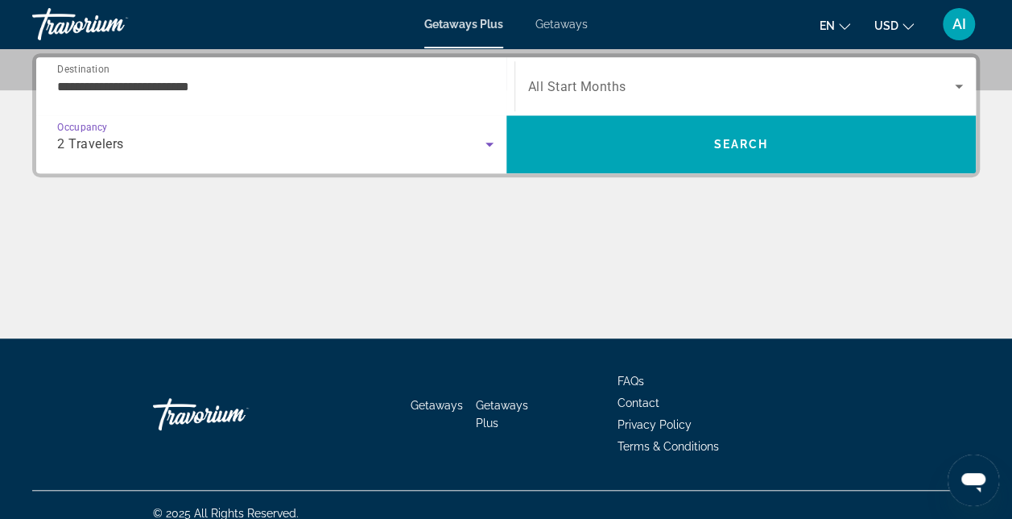
click at [959, 85] on icon "Search widget" at bounding box center [959, 87] width 8 height 4
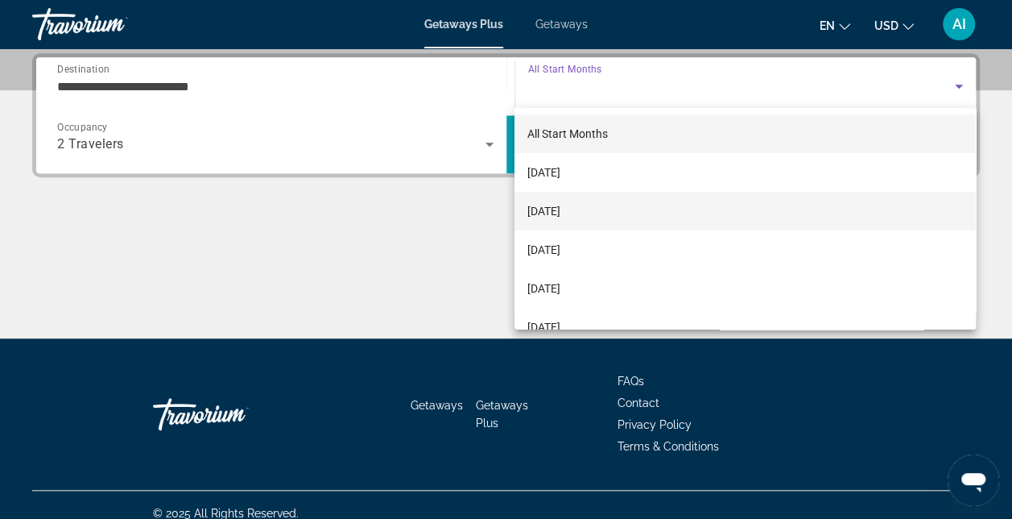
click at [560, 211] on span "[DATE]" at bounding box center [543, 210] width 33 height 19
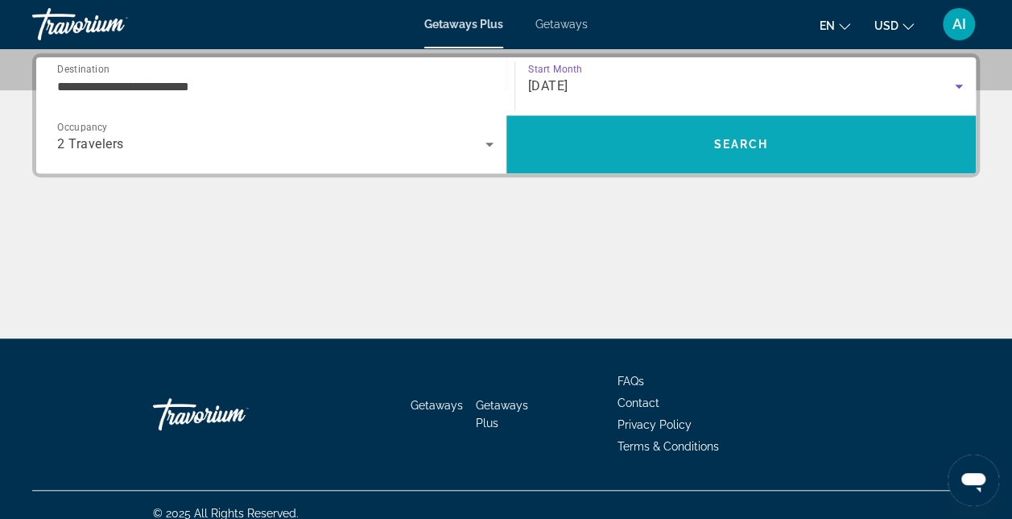
click at [581, 151] on span "Search" at bounding box center [741, 144] width 470 height 39
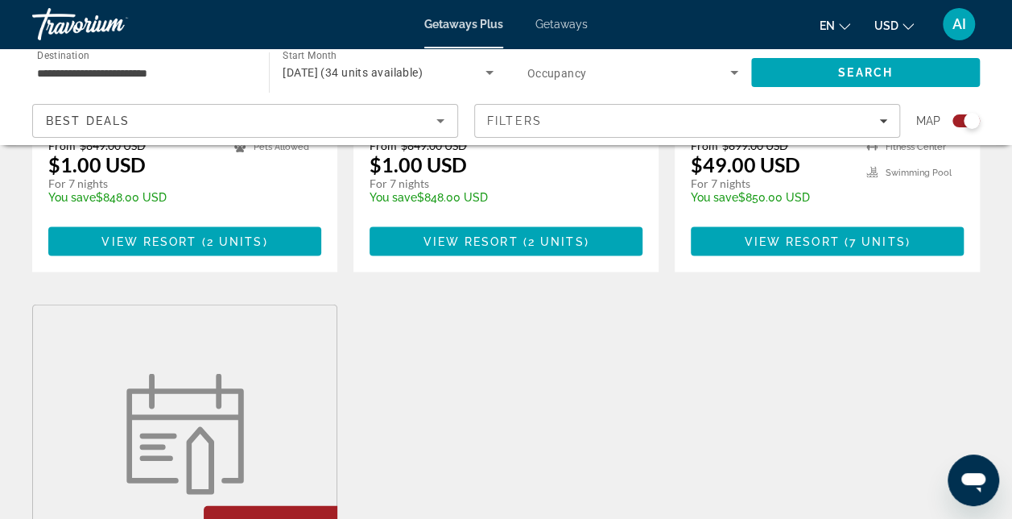
scroll to position [1288, 0]
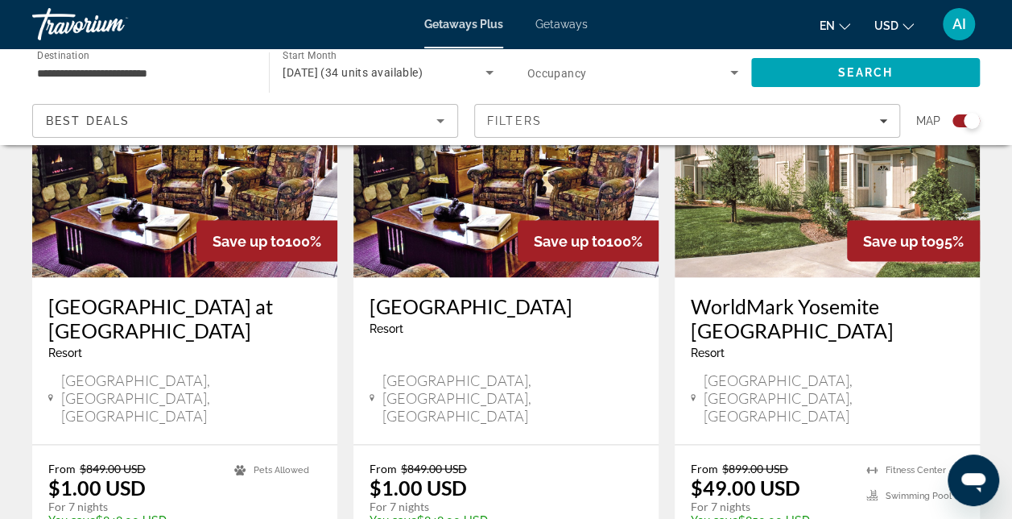
click at [89, 202] on img "Main content" at bounding box center [184, 148] width 305 height 258
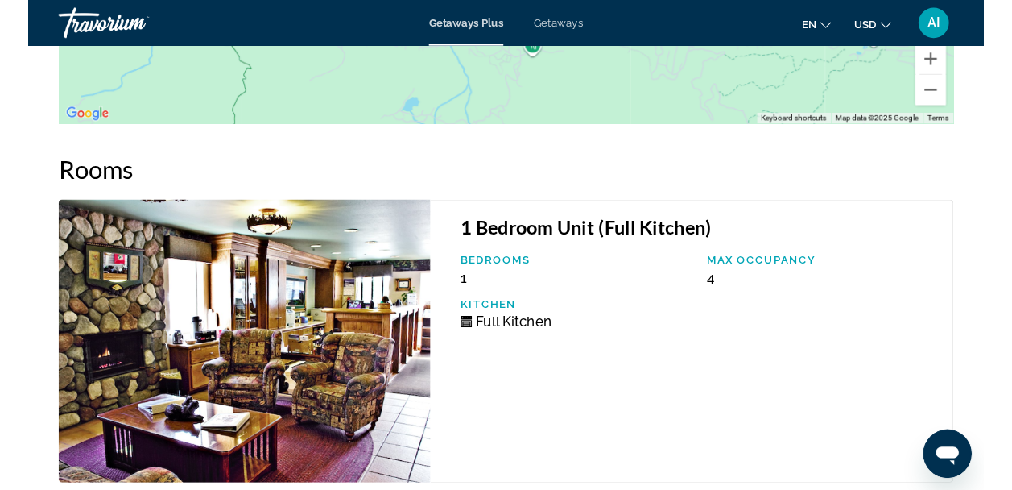
scroll to position [2577, 0]
